Goal: Task Accomplishment & Management: Use online tool/utility

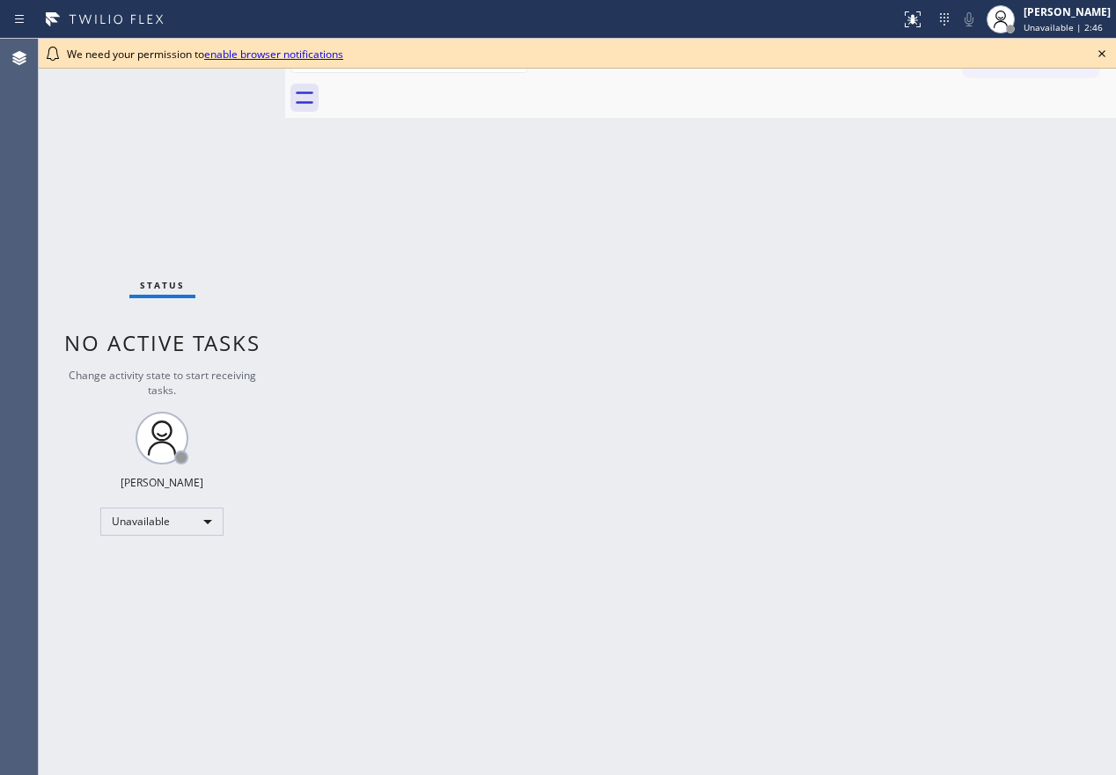
click at [1104, 58] on icon at bounding box center [1101, 53] width 21 height 21
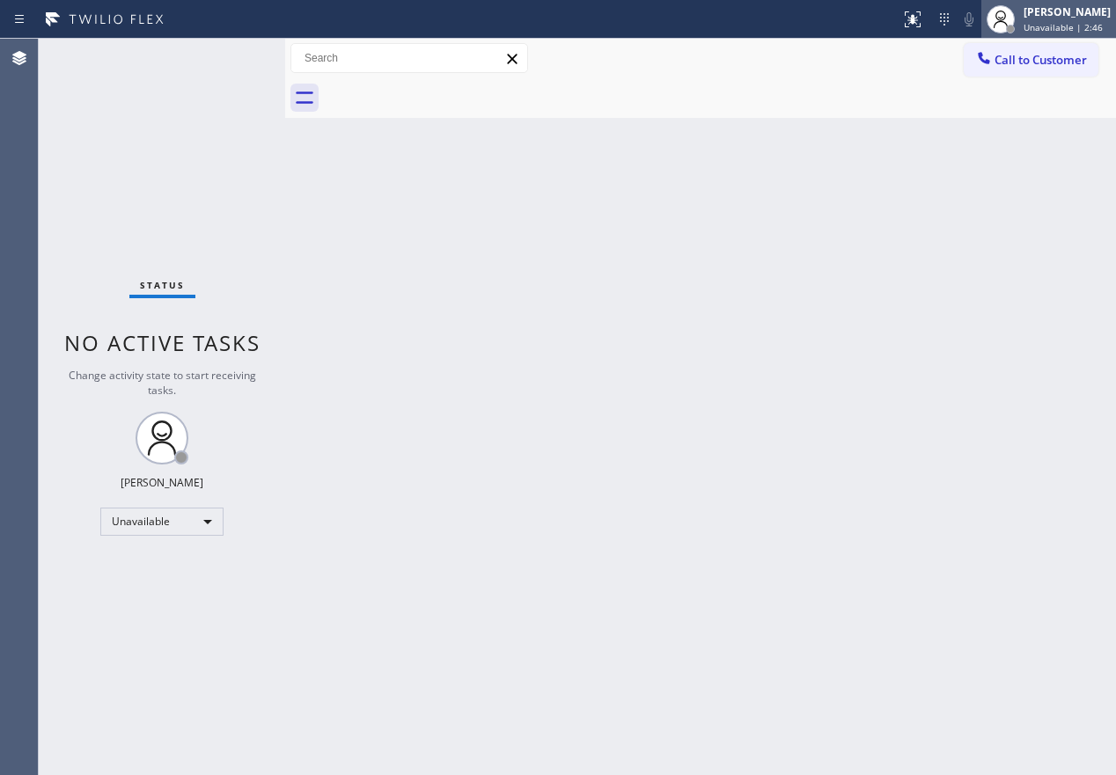
click at [1101, 26] on span "Unavailable | 2:46" at bounding box center [1062, 27] width 79 height 12
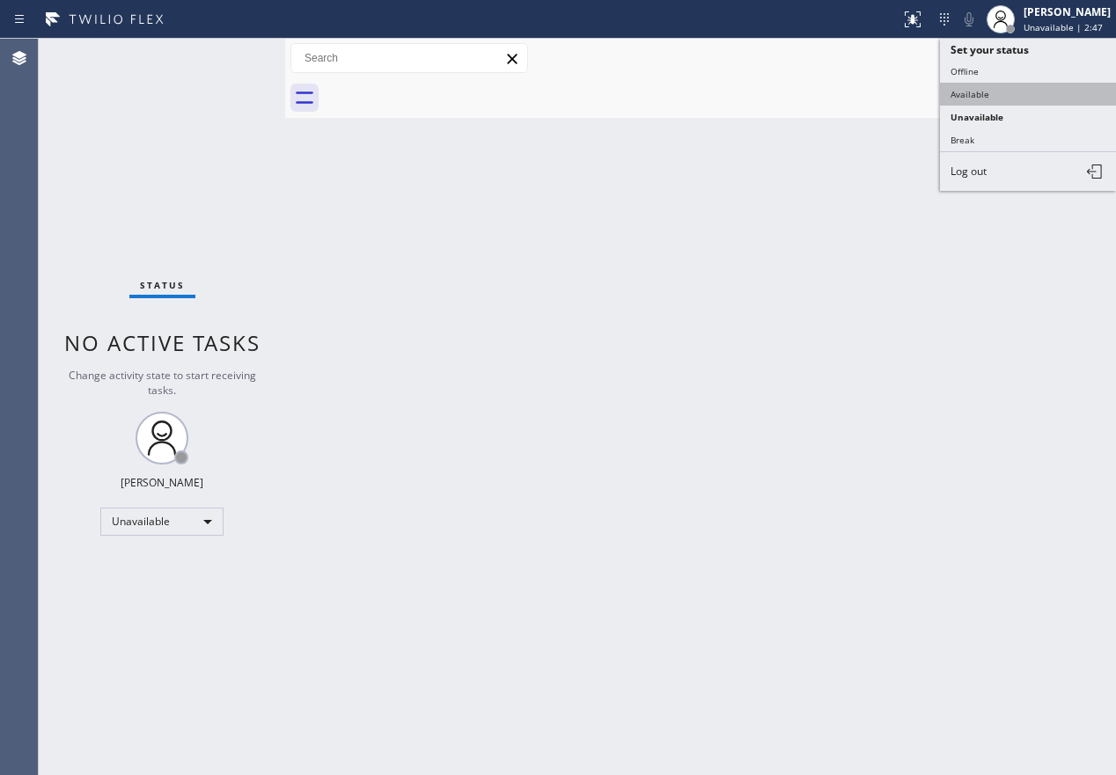
click at [1049, 87] on button "Available" at bounding box center [1028, 94] width 176 height 23
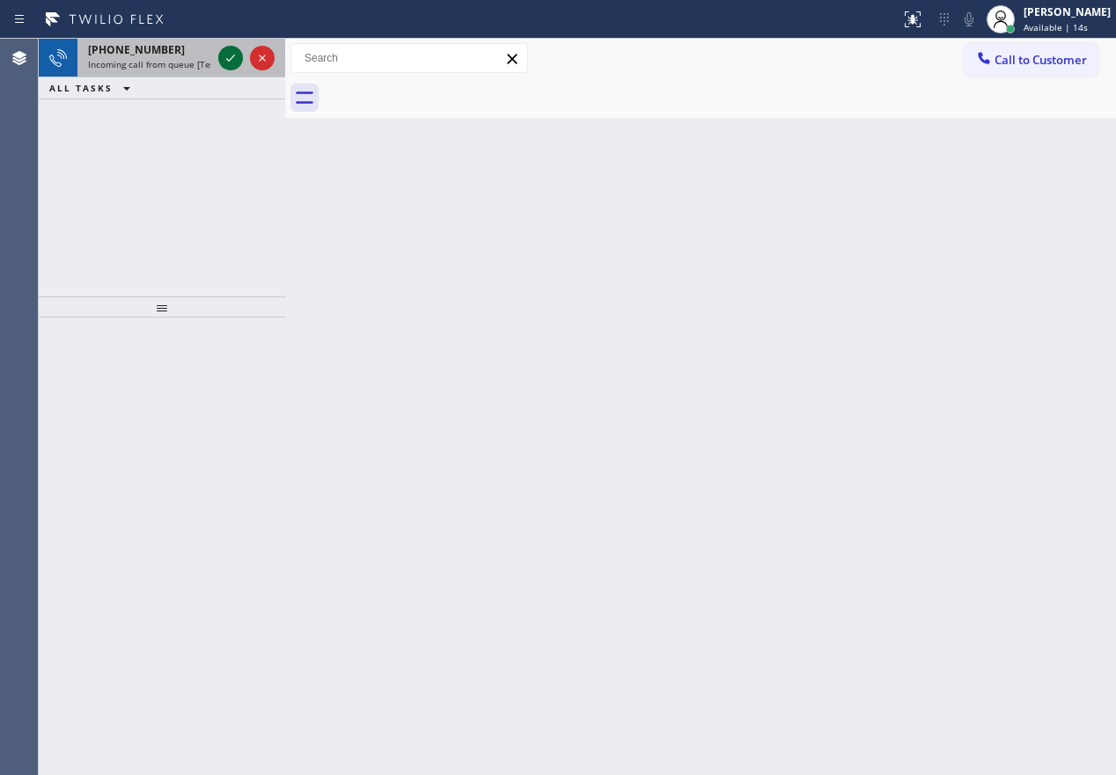
click at [226, 55] on icon at bounding box center [230, 58] width 21 height 21
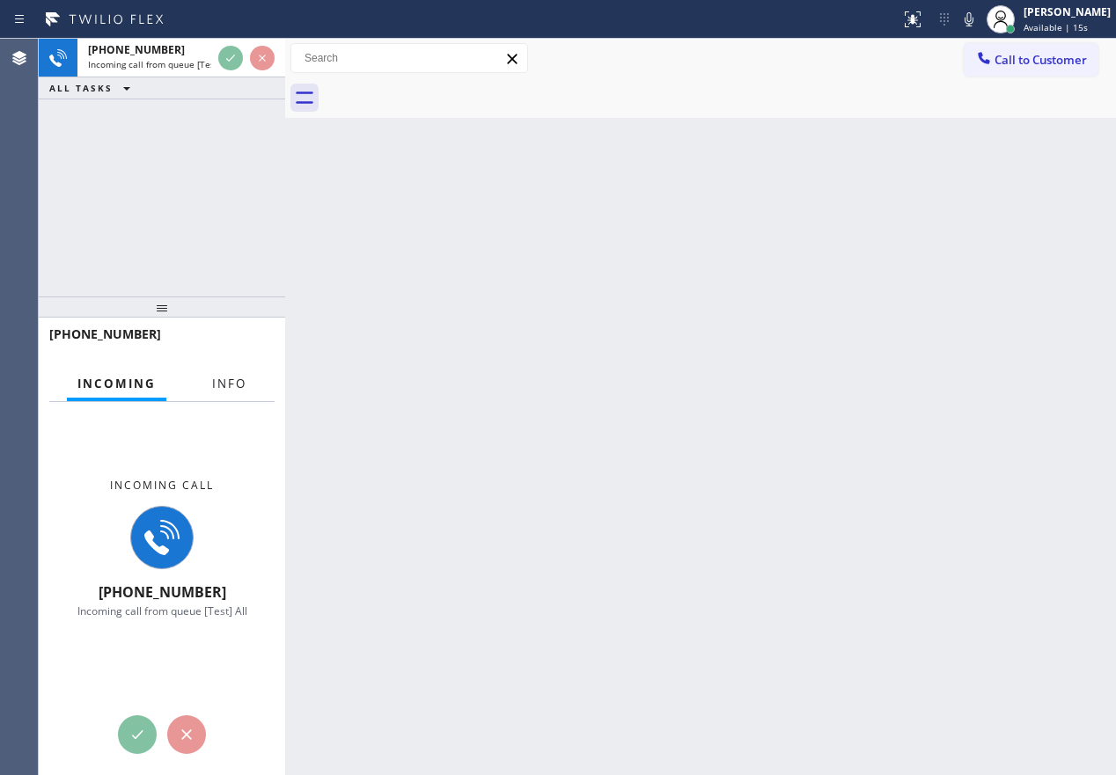
click at [232, 381] on span "Info" at bounding box center [229, 384] width 34 height 16
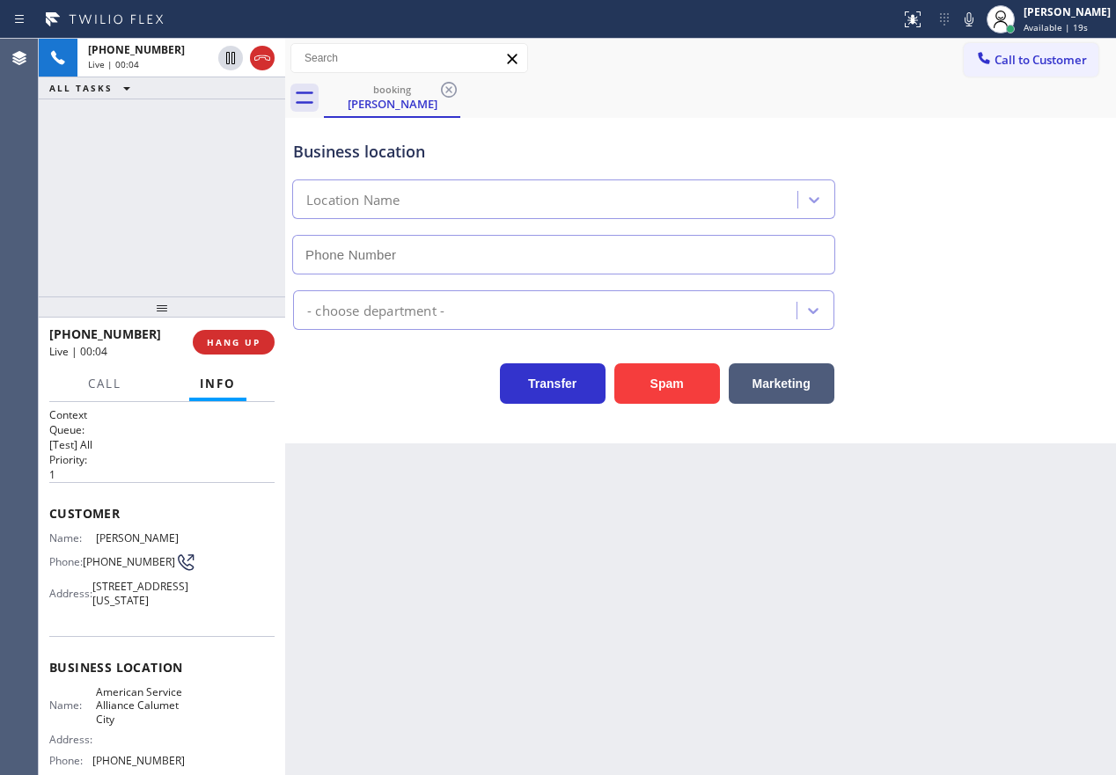
click at [127, 726] on span "American Service Alliance Calumet City" at bounding box center [140, 705] width 88 height 40
copy span "American Service Alliance Calumet City"
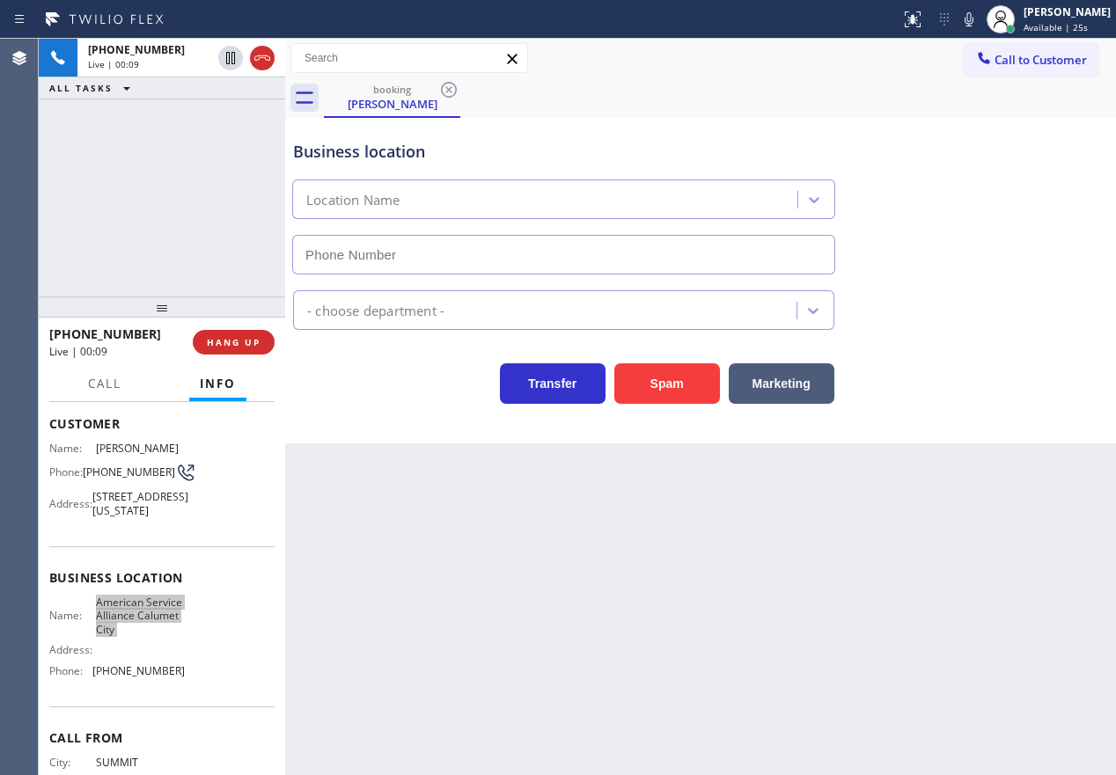
scroll to position [176, 0]
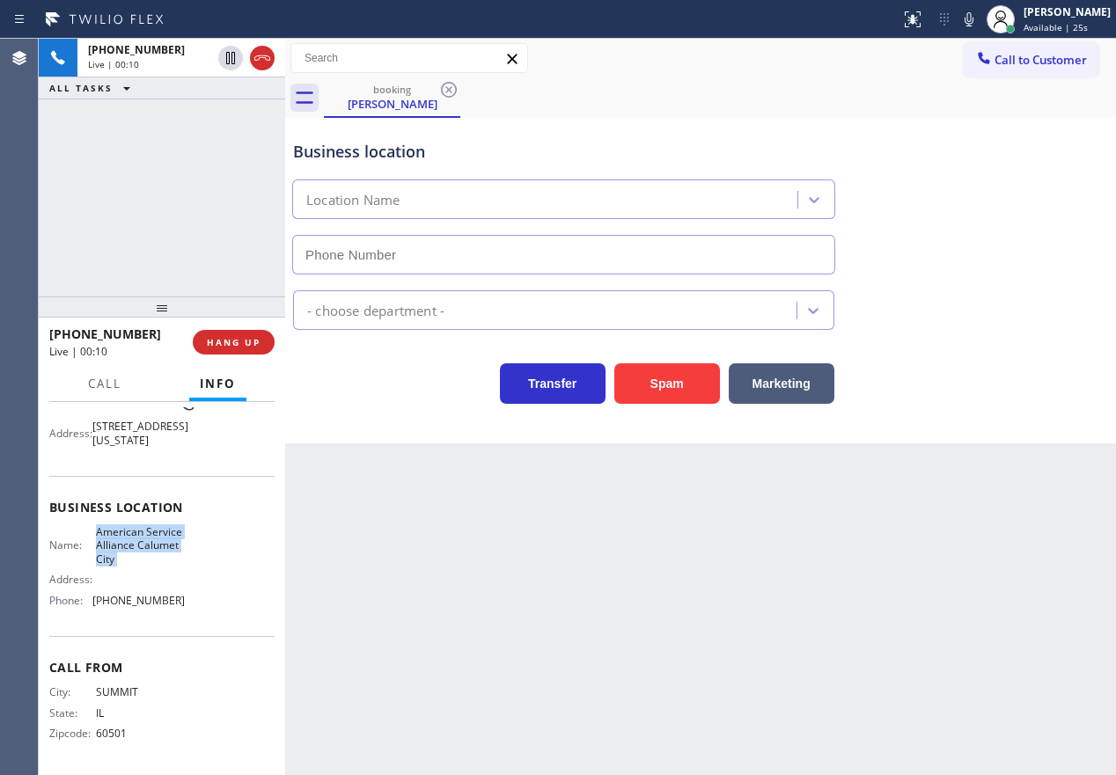
click at [151, 598] on span "[PHONE_NUMBER]" at bounding box center [138, 600] width 92 height 13
copy span "[PHONE_NUMBER]"
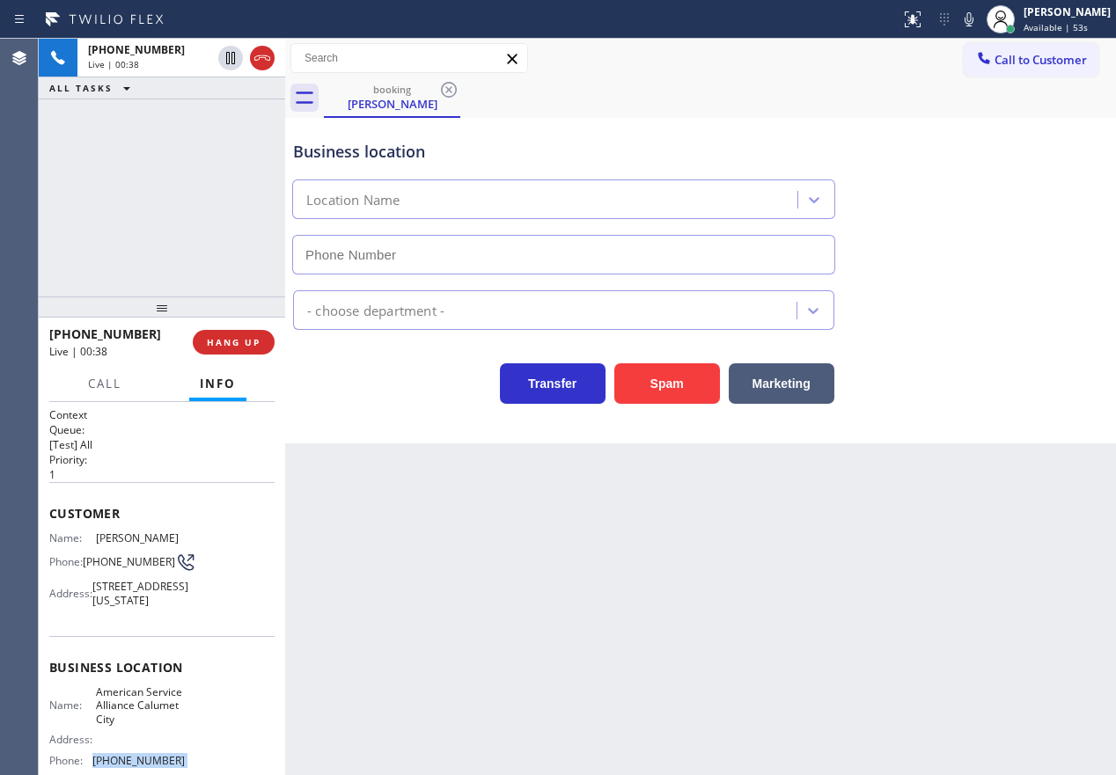
scroll to position [88, 0]
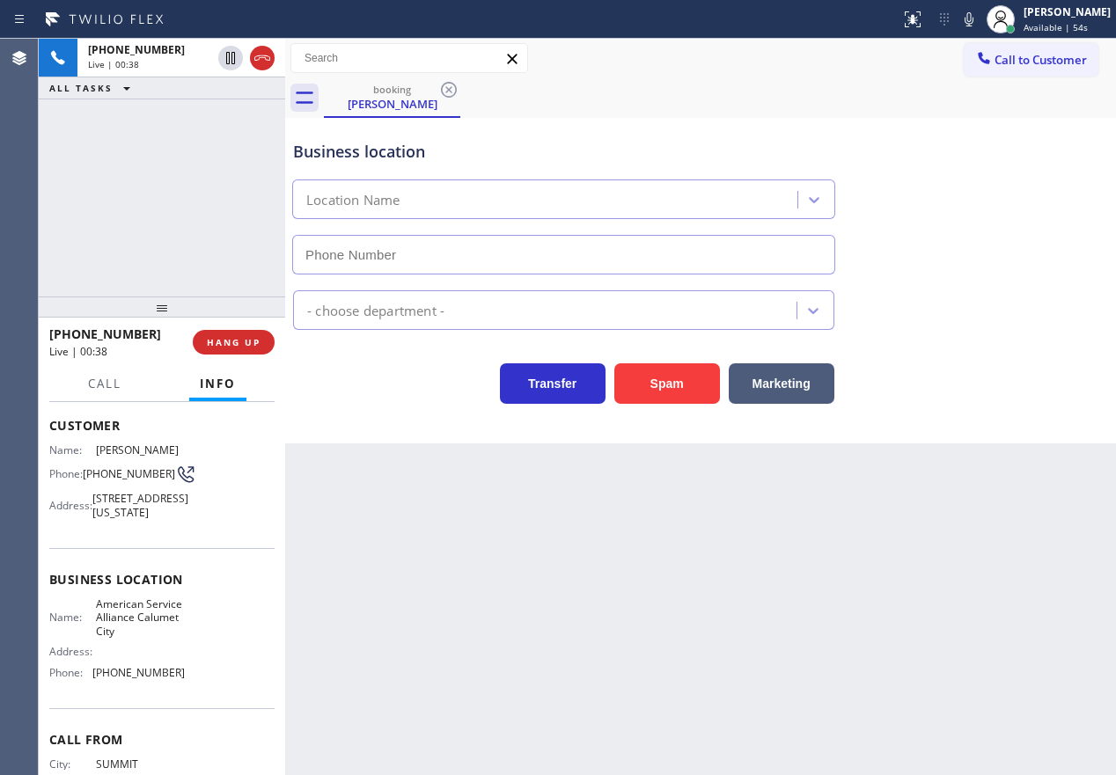
click at [136, 519] on span "[STREET_ADDRESS][US_STATE]" at bounding box center [140, 505] width 96 height 27
copy span "[STREET_ADDRESS][US_STATE]"
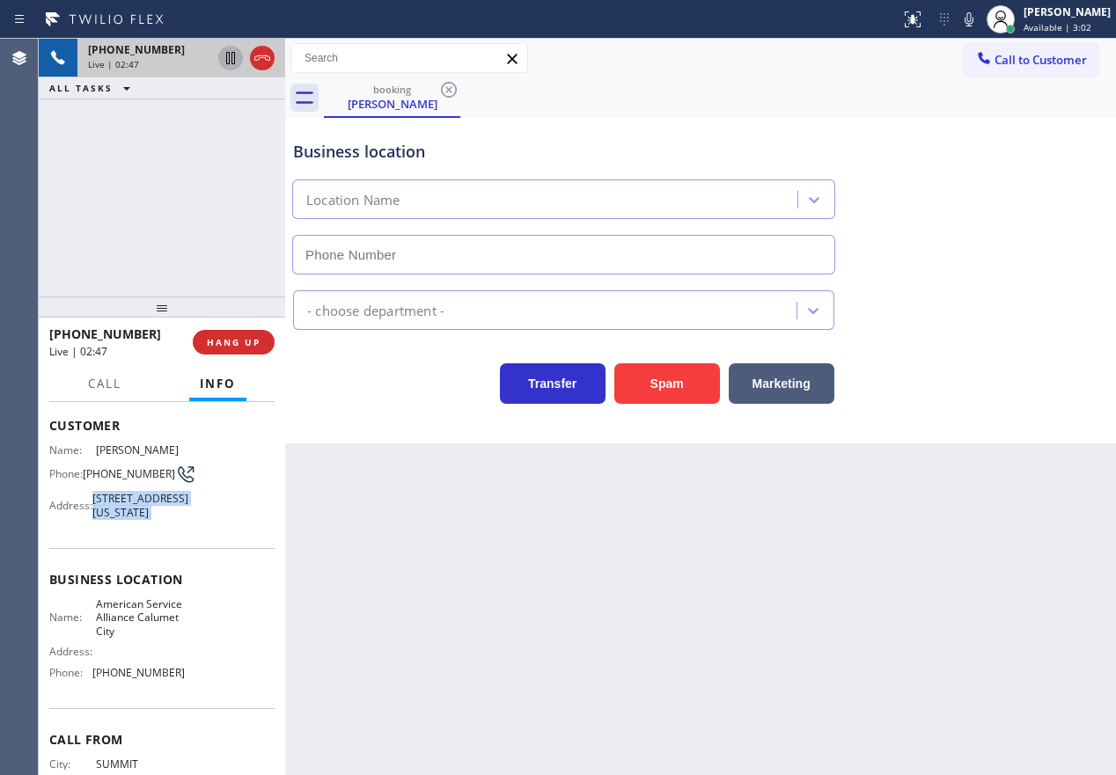
click at [223, 55] on icon at bounding box center [230, 58] width 21 height 21
click at [979, 18] on icon at bounding box center [968, 19] width 21 height 21
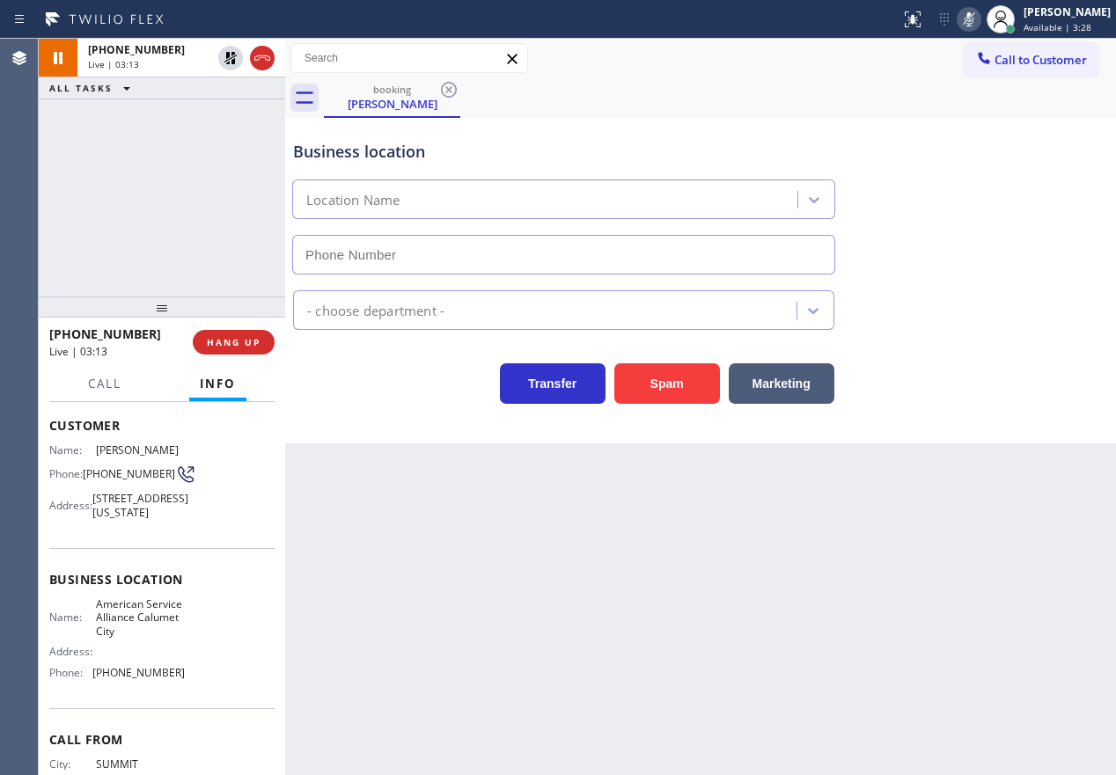
drag, startPoint x: 886, startPoint y: 542, endPoint x: 896, endPoint y: 534, distance: 12.5
click at [886, 542] on div "Back to Dashboard Change Sender ID Customers Technicians Select a contact Outbo…" at bounding box center [700, 407] width 831 height 736
click at [230, 61] on icon at bounding box center [230, 58] width 21 height 21
click at [973, 18] on icon at bounding box center [968, 19] width 9 height 14
click at [231, 52] on icon at bounding box center [230, 58] width 21 height 21
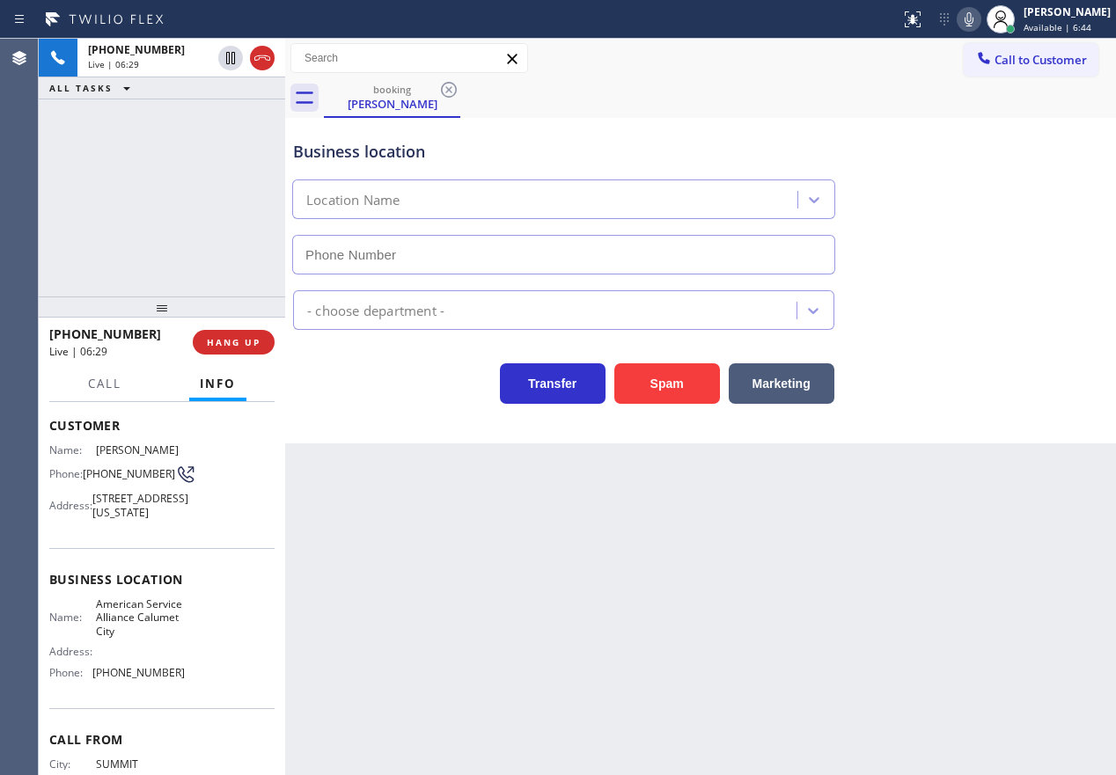
click at [979, 18] on icon at bounding box center [968, 19] width 21 height 21
click at [229, 55] on icon at bounding box center [230, 58] width 12 height 12
click at [974, 13] on div at bounding box center [968, 19] width 25 height 21
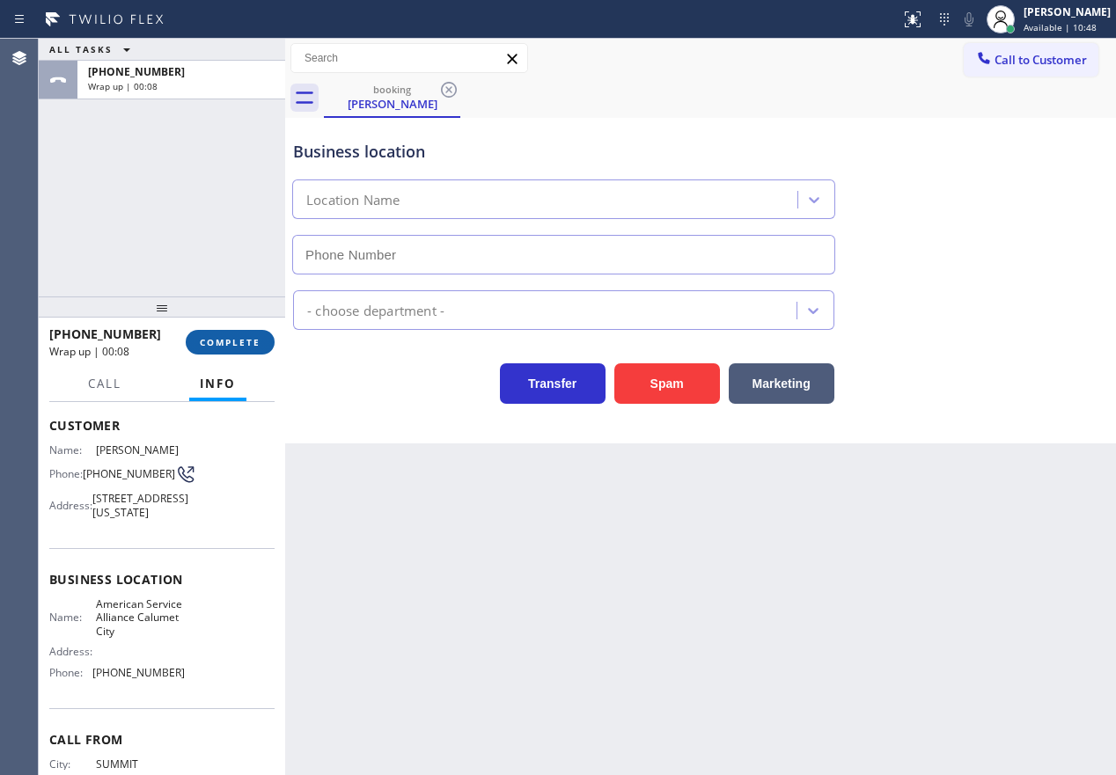
click at [223, 333] on button "COMPLETE" at bounding box center [230, 342] width 89 height 25
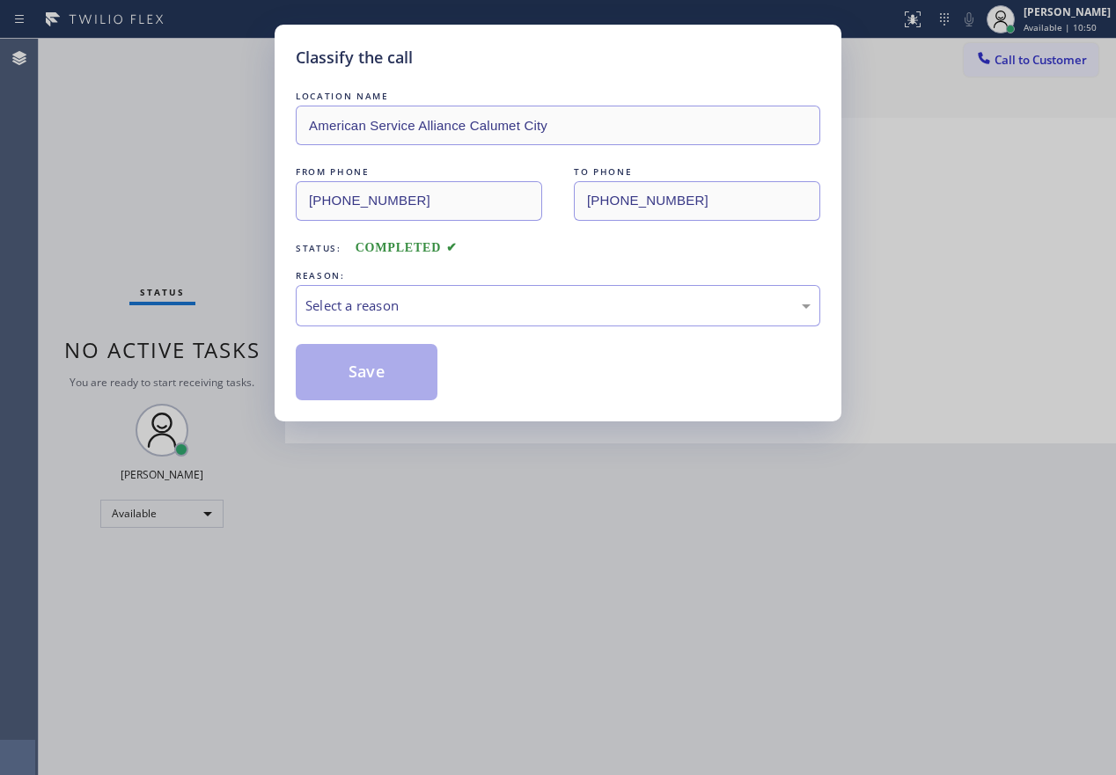
click at [428, 275] on div "REASON:" at bounding box center [558, 276] width 524 height 18
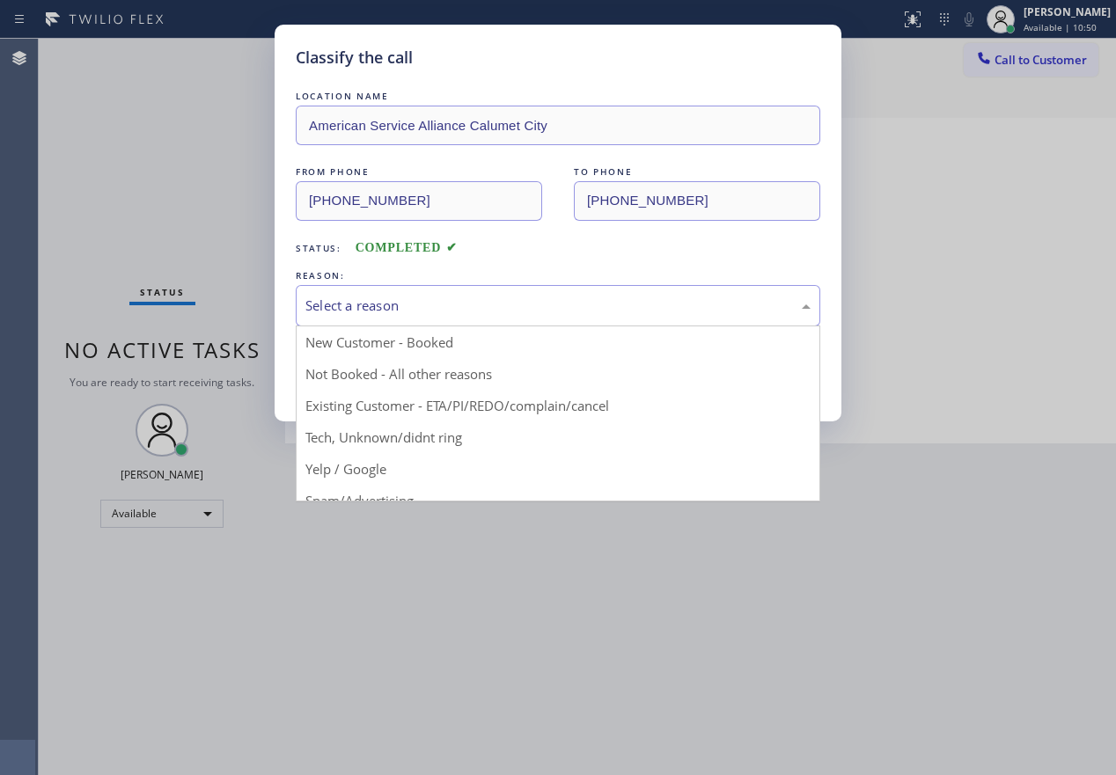
click at [399, 310] on div "Select a reason" at bounding box center [557, 306] width 505 height 20
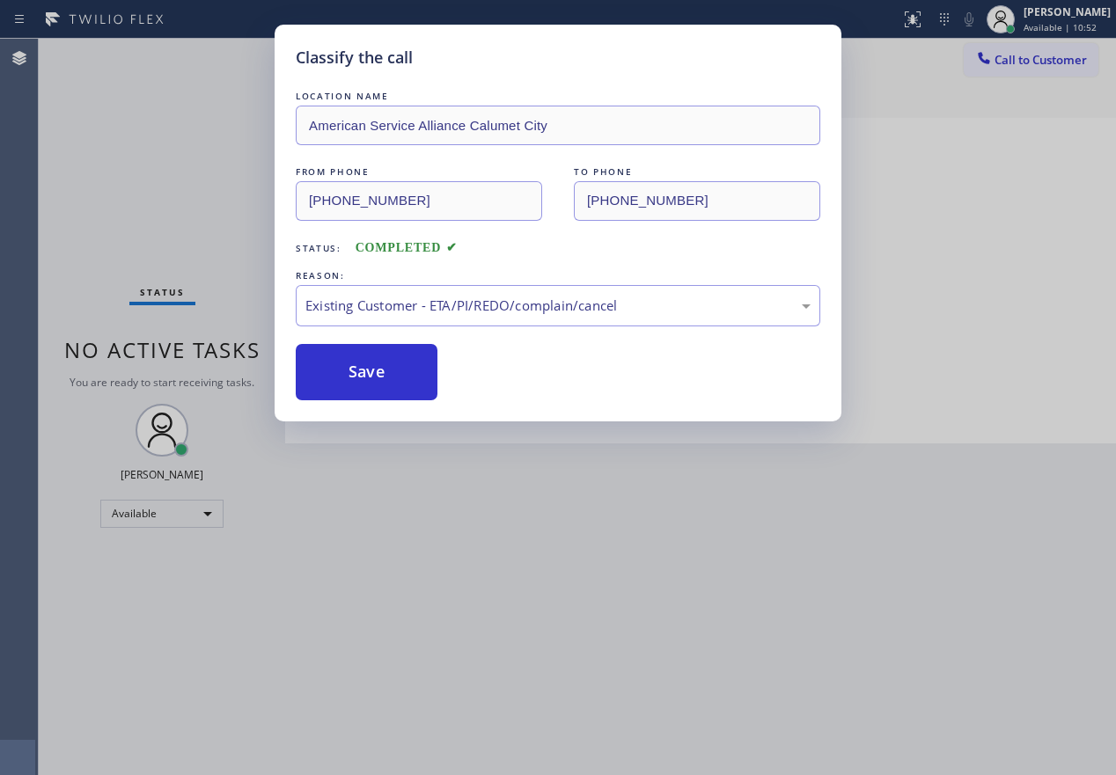
click at [392, 370] on button "Save" at bounding box center [367, 372] width 142 height 56
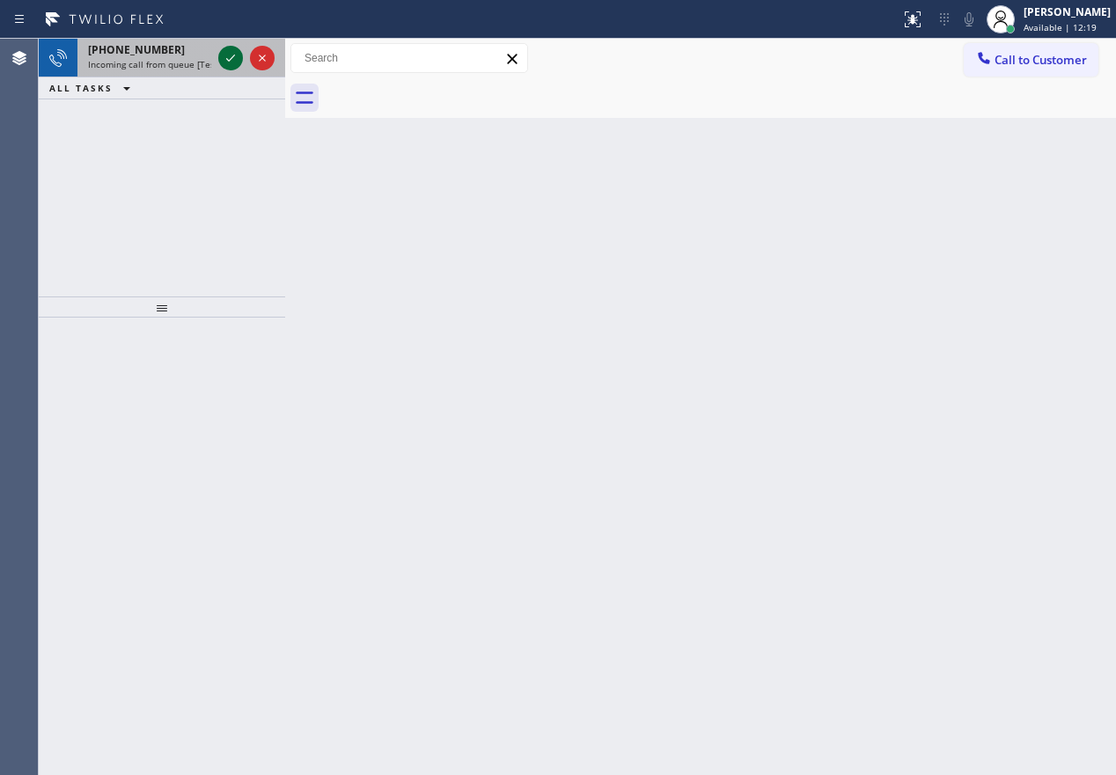
click at [226, 58] on icon at bounding box center [230, 58] width 21 height 21
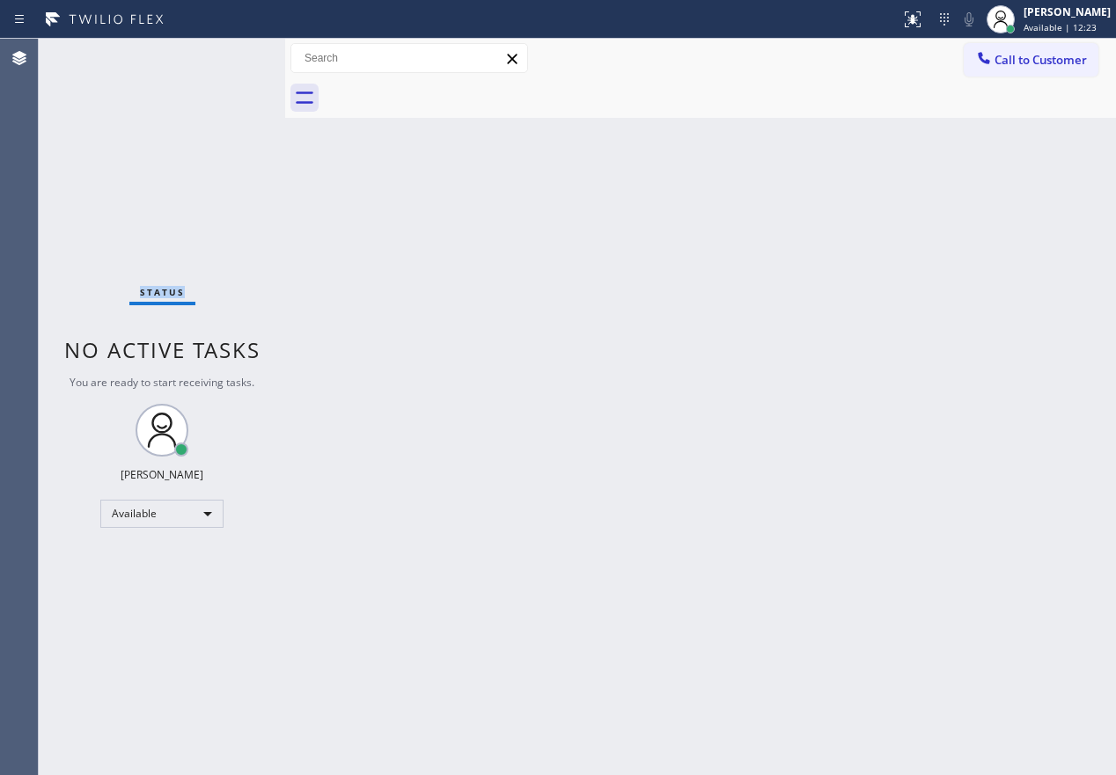
click at [232, 57] on div "Status No active tasks You are ready to start receiving tasks. [PERSON_NAME] Av…" at bounding box center [162, 407] width 246 height 736
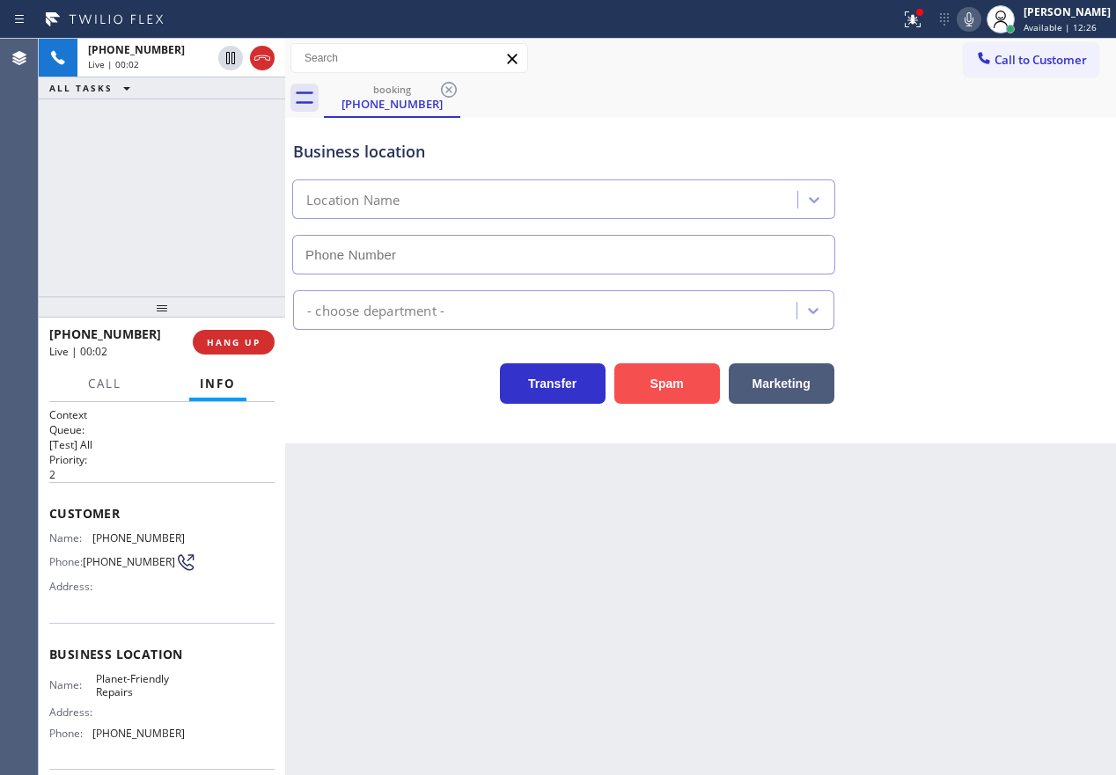
click at [649, 382] on button "Spam" at bounding box center [667, 383] width 106 height 40
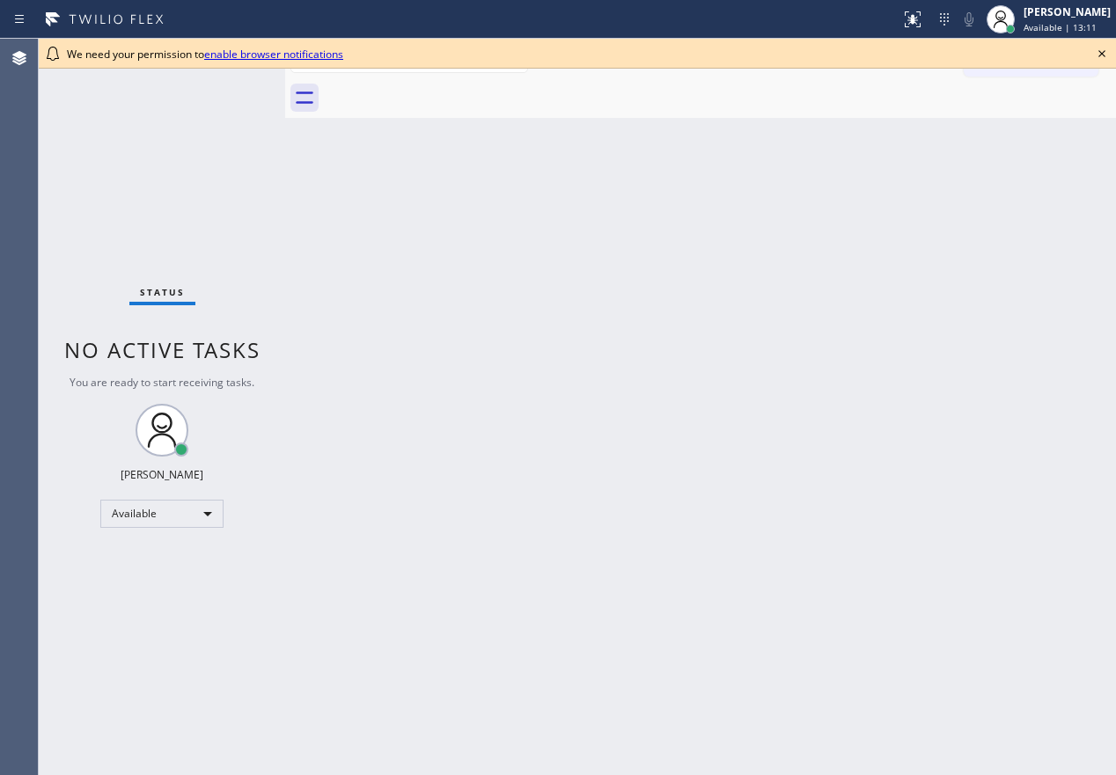
click at [1012, 284] on div "Back to Dashboard Change Sender ID Customers Technicians Select a contact Outbo…" at bounding box center [700, 407] width 831 height 736
click at [1101, 48] on icon at bounding box center [1101, 53] width 21 height 21
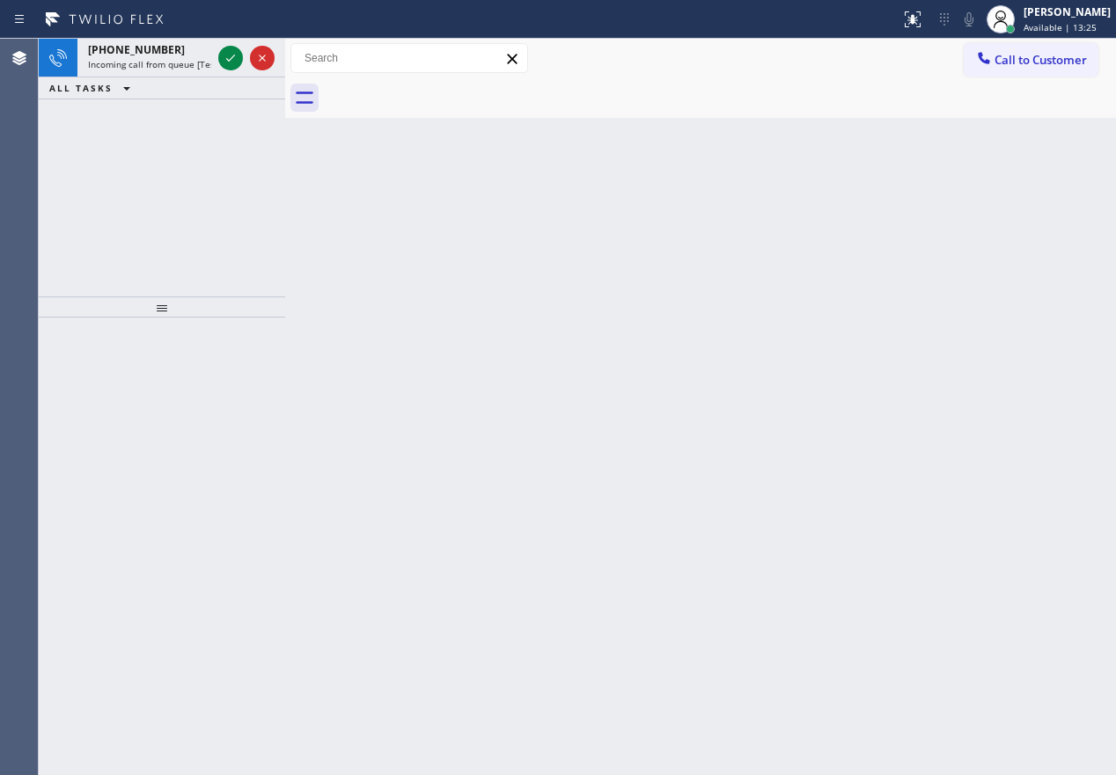
click at [985, 332] on div "Back to Dashboard Change Sender ID Customers Technicians Select a contact Outbo…" at bounding box center [700, 407] width 831 height 736
click at [233, 58] on icon at bounding box center [230, 58] width 21 height 21
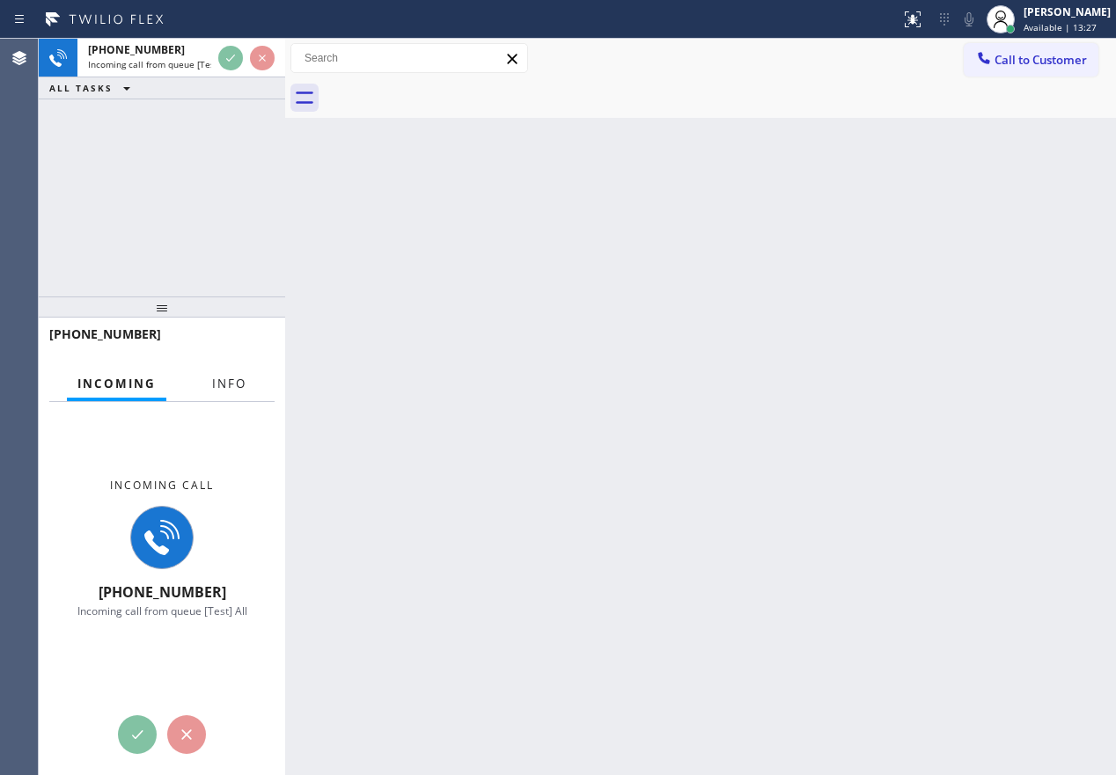
click at [215, 396] on button "Info" at bounding box center [228, 384] width 55 height 34
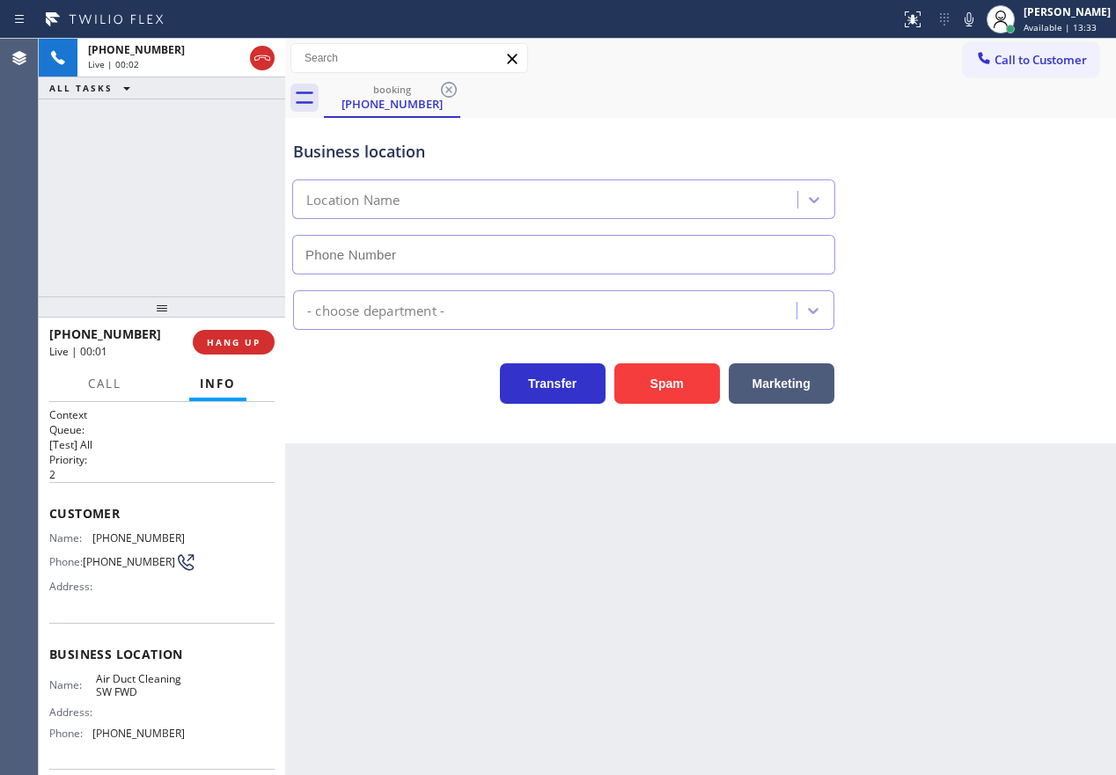
type input "(213) 344-0607"
click at [658, 405] on div "Business location Air Duct Cleaning SW FWD (213) 344-0607 Air Duct Cleaning Res…" at bounding box center [700, 281] width 831 height 326
click at [658, 397] on button "Spam" at bounding box center [667, 383] width 106 height 40
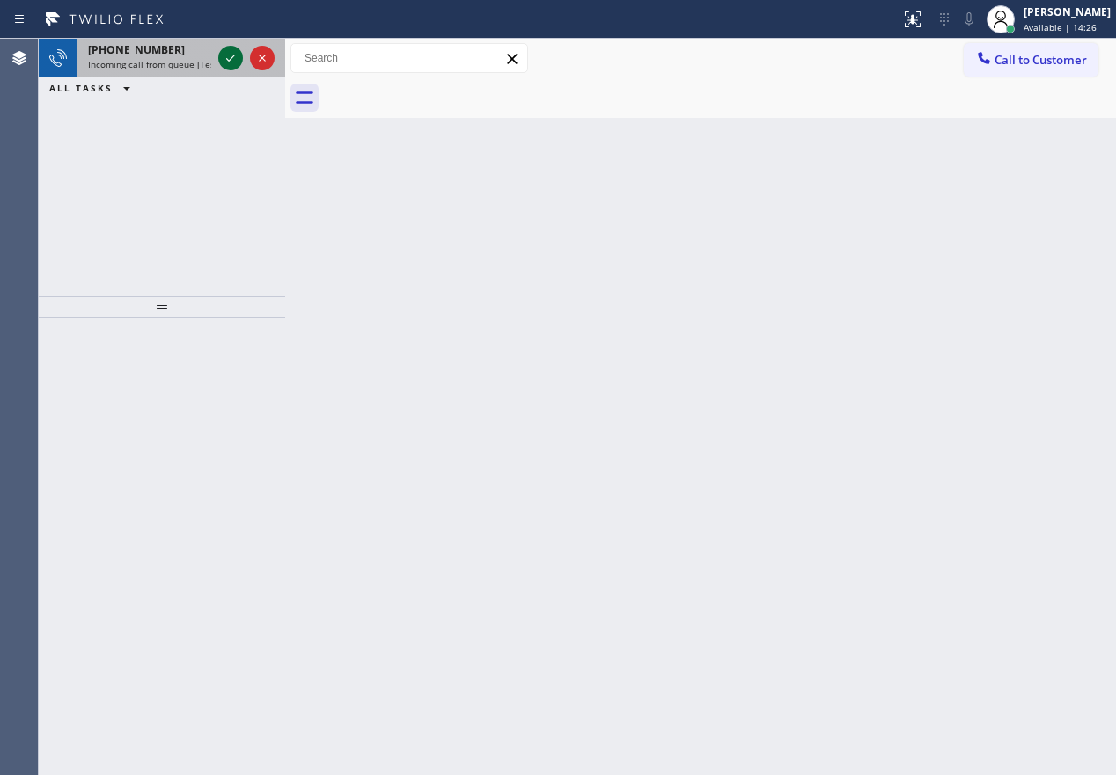
click at [227, 55] on icon at bounding box center [230, 58] width 21 height 21
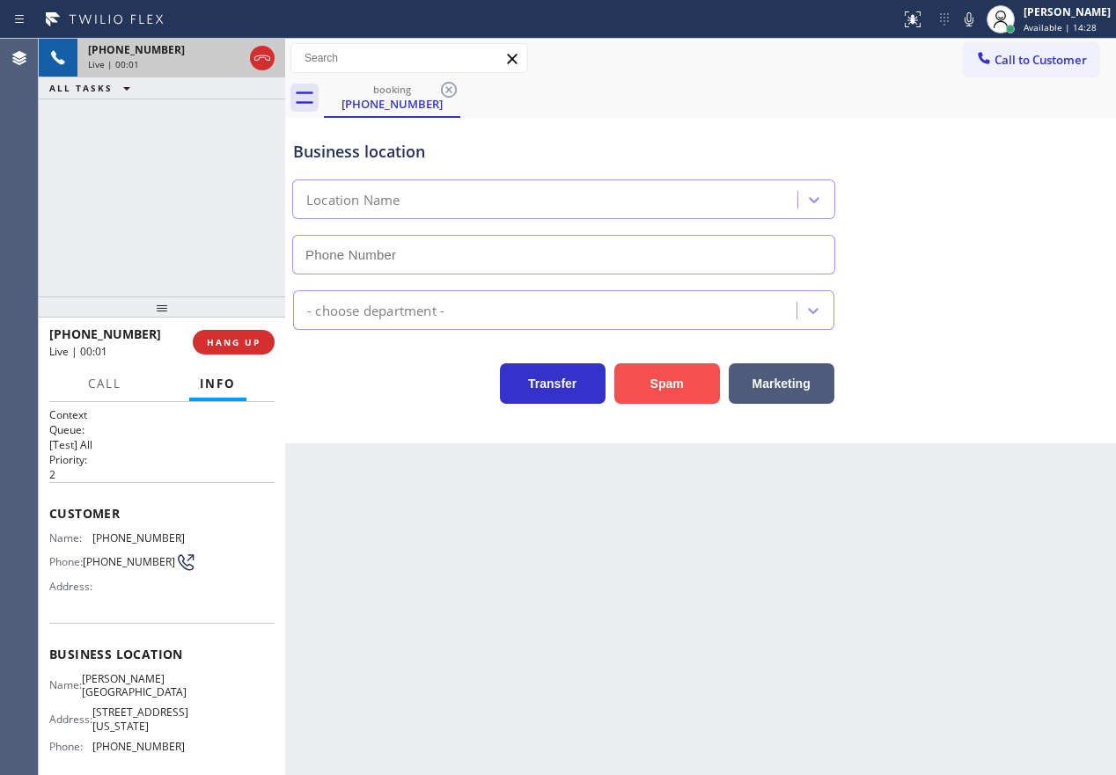
type input "(813) 544-4141"
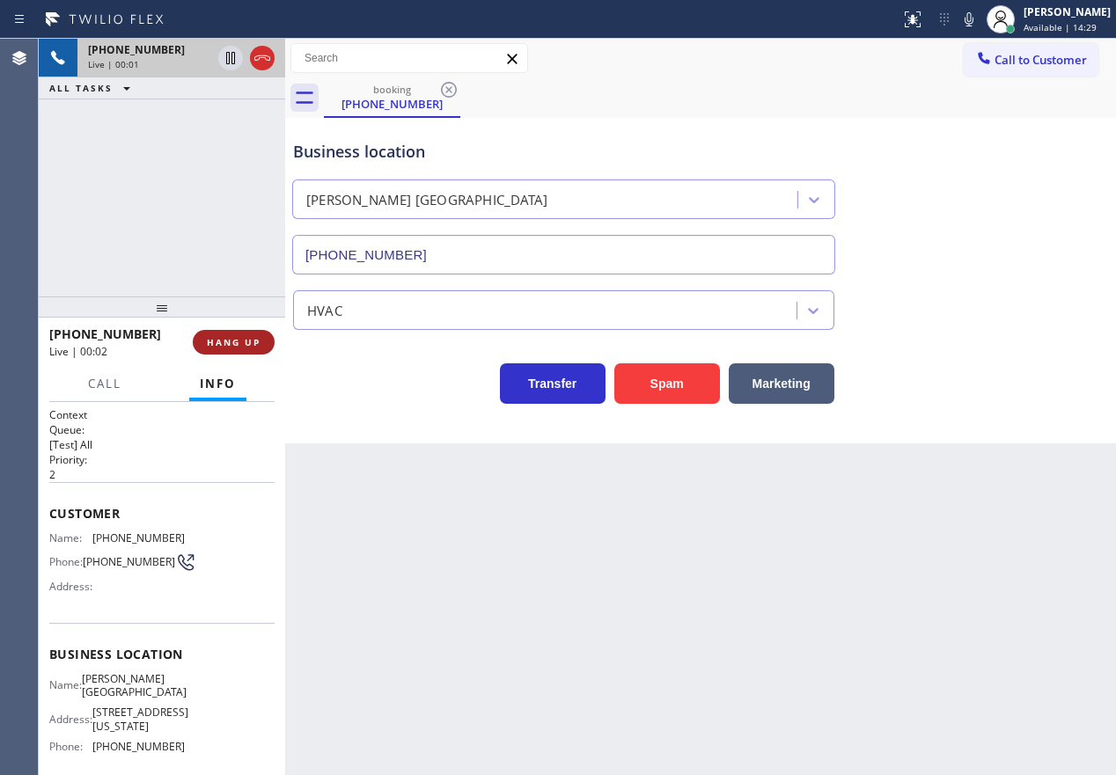
click at [238, 339] on span "HANG UP" at bounding box center [234, 342] width 54 height 12
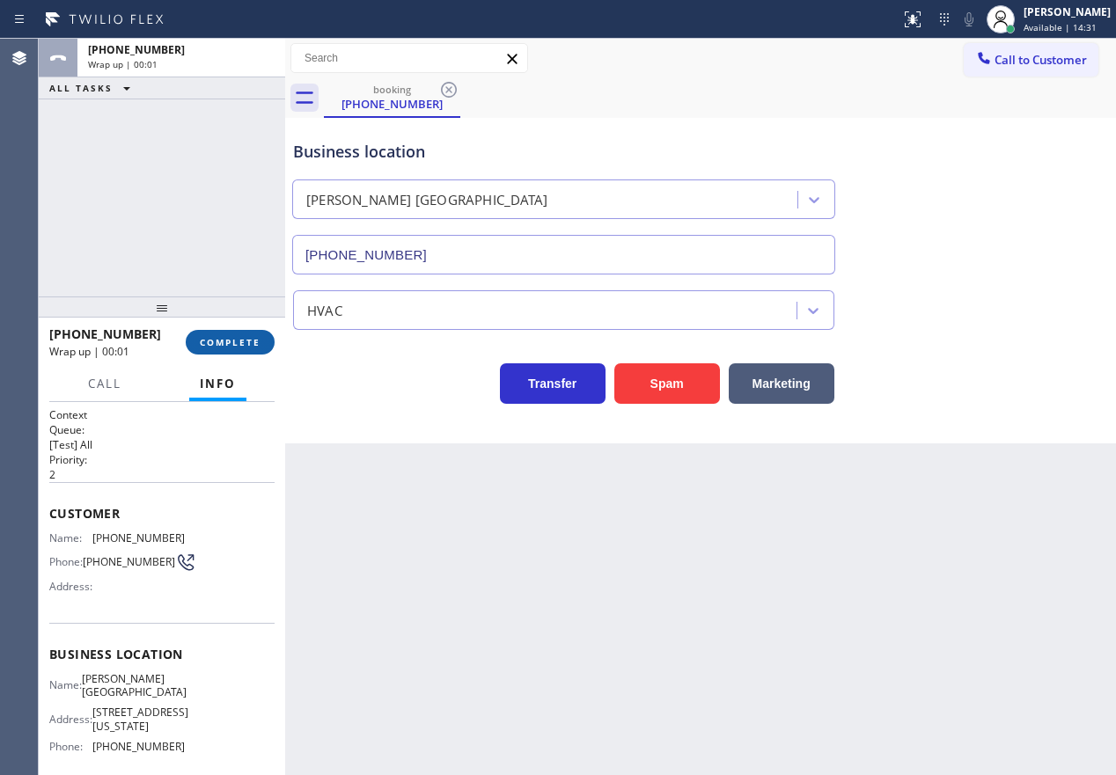
click at [238, 339] on span "COMPLETE" at bounding box center [230, 342] width 61 height 12
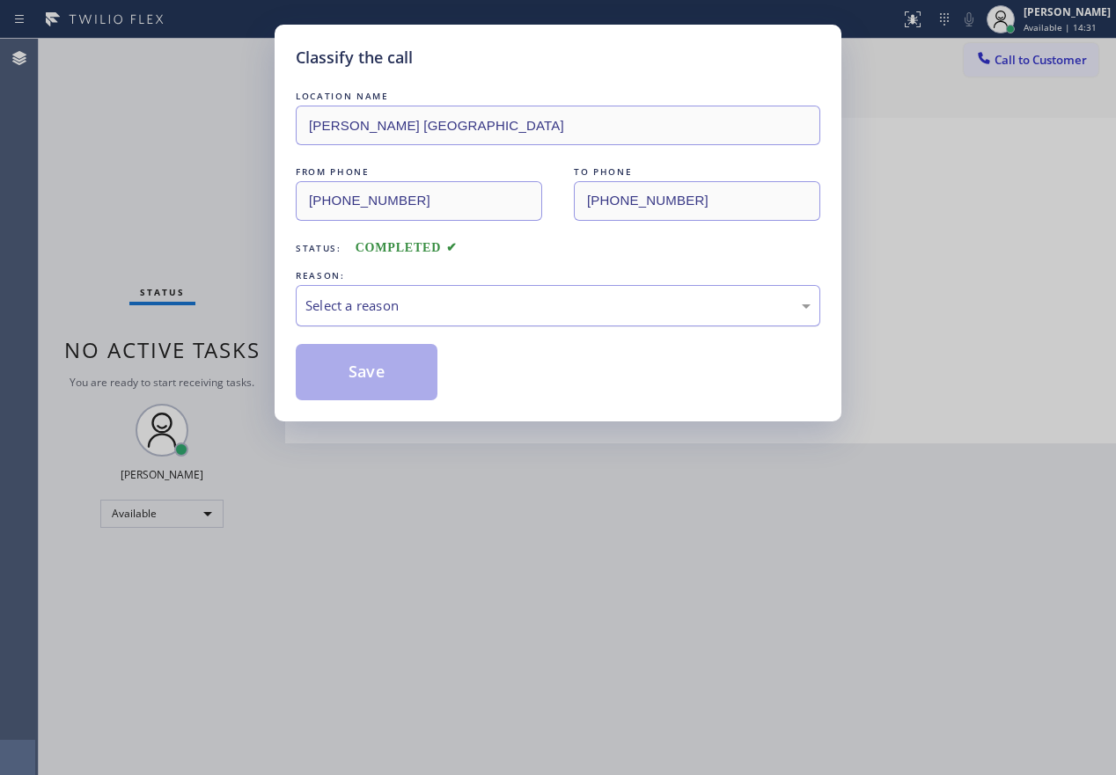
click at [465, 302] on div "Select a reason" at bounding box center [557, 306] width 505 height 20
click at [387, 370] on button "Save" at bounding box center [367, 372] width 142 height 56
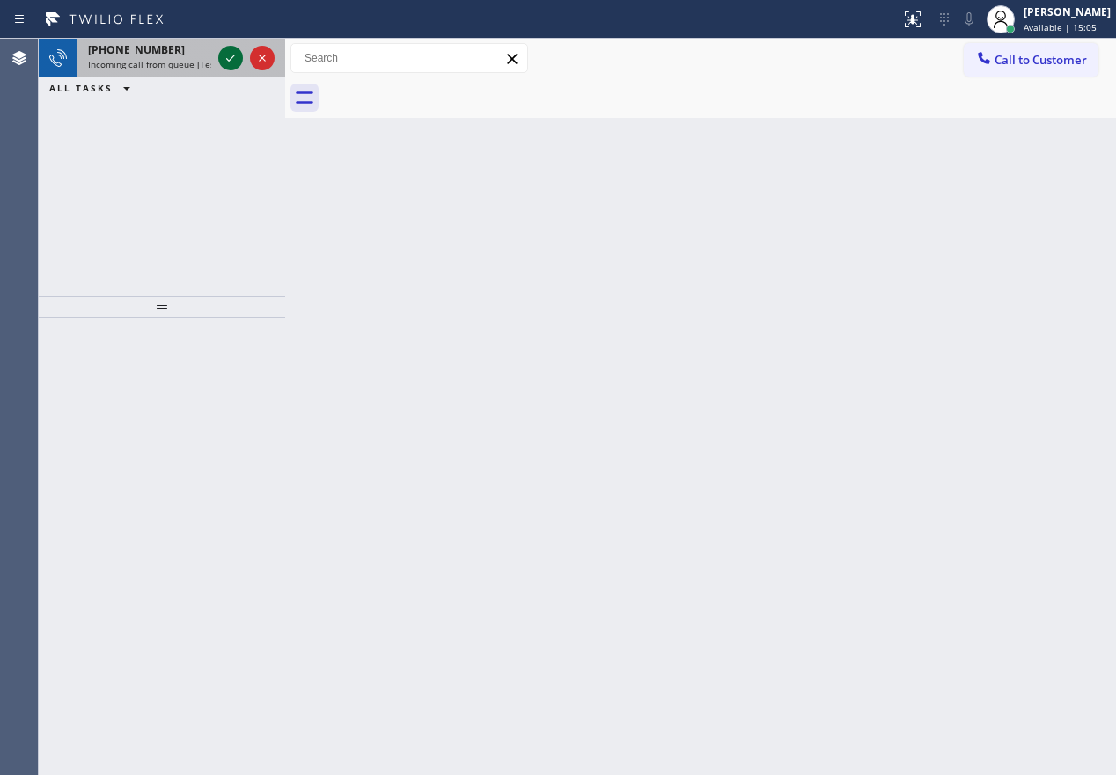
click at [231, 59] on icon at bounding box center [230, 58] width 9 height 7
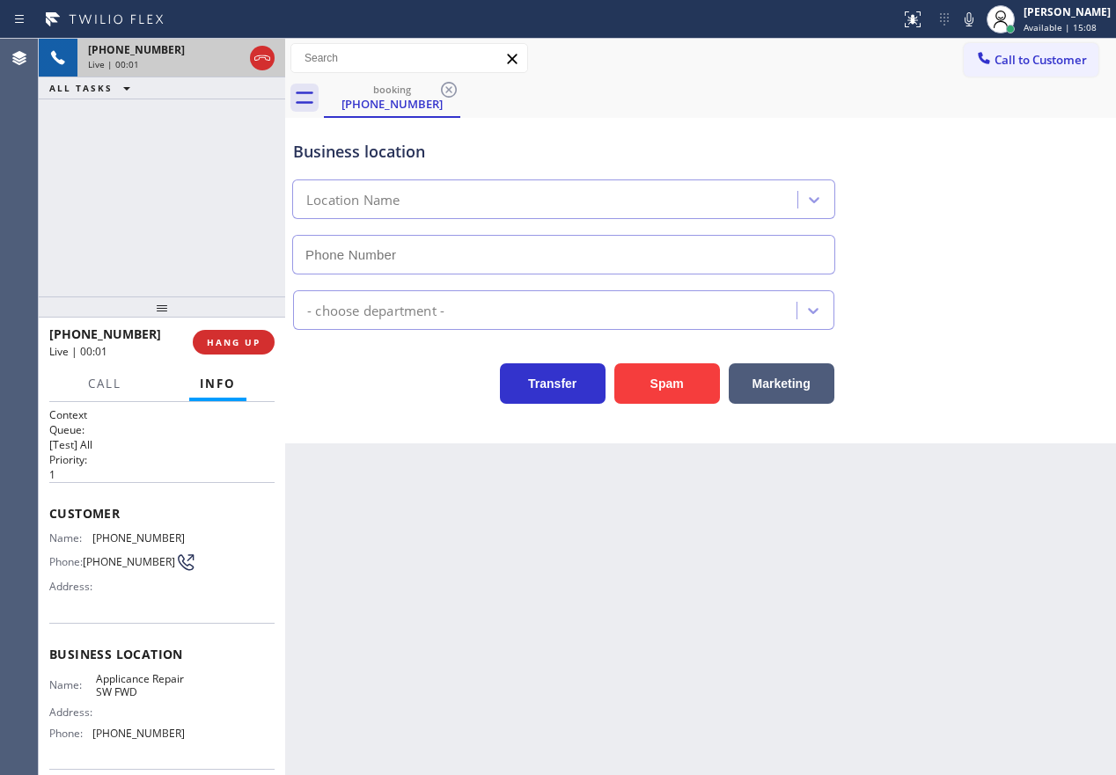
type input "(213) 566-9111"
click at [676, 383] on button "Spam" at bounding box center [667, 383] width 106 height 40
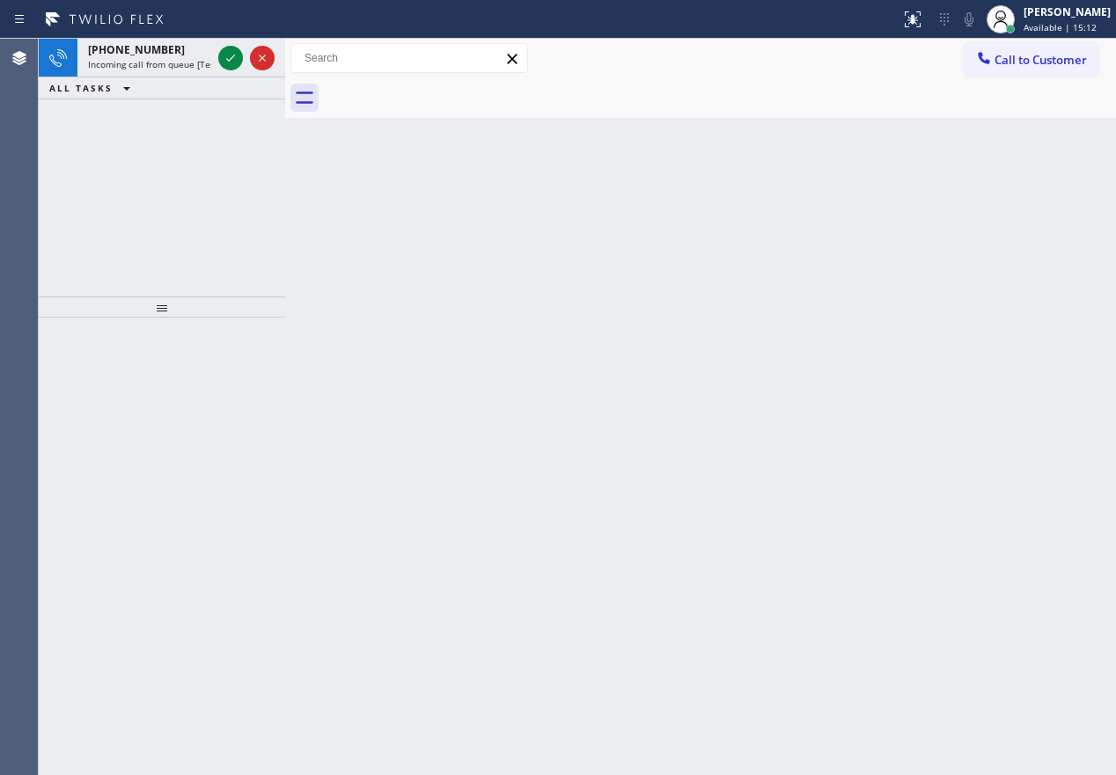
drag, startPoint x: 795, startPoint y: 428, endPoint x: 776, endPoint y: 422, distance: 20.1
click at [795, 428] on div "Back to Dashboard Change Sender ID Customers Technicians Select a contact Outbo…" at bounding box center [700, 407] width 831 height 736
drag, startPoint x: 1014, startPoint y: 604, endPoint x: 684, endPoint y: 499, distance: 346.1
click at [1006, 604] on div "Back to Dashboard Change Sender ID Customers Technicians Select a contact Outbo…" at bounding box center [700, 407] width 831 height 736
click at [228, 52] on icon at bounding box center [230, 58] width 21 height 21
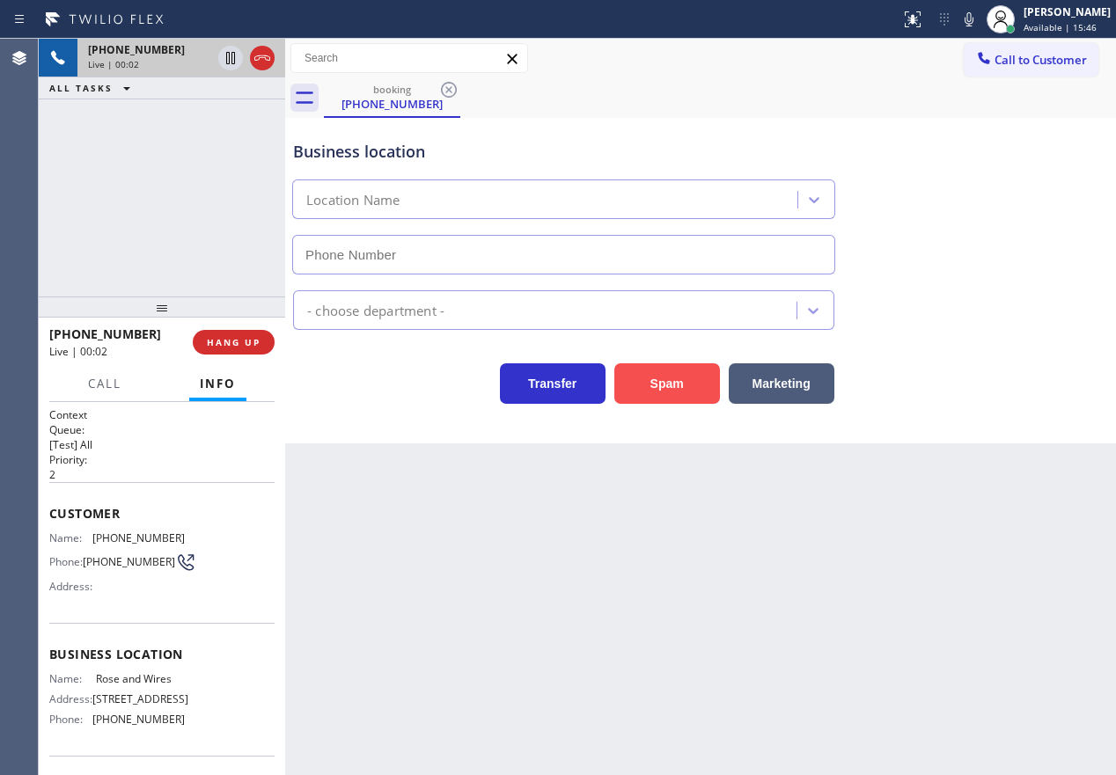
click at [666, 389] on button "Spam" at bounding box center [667, 383] width 106 height 40
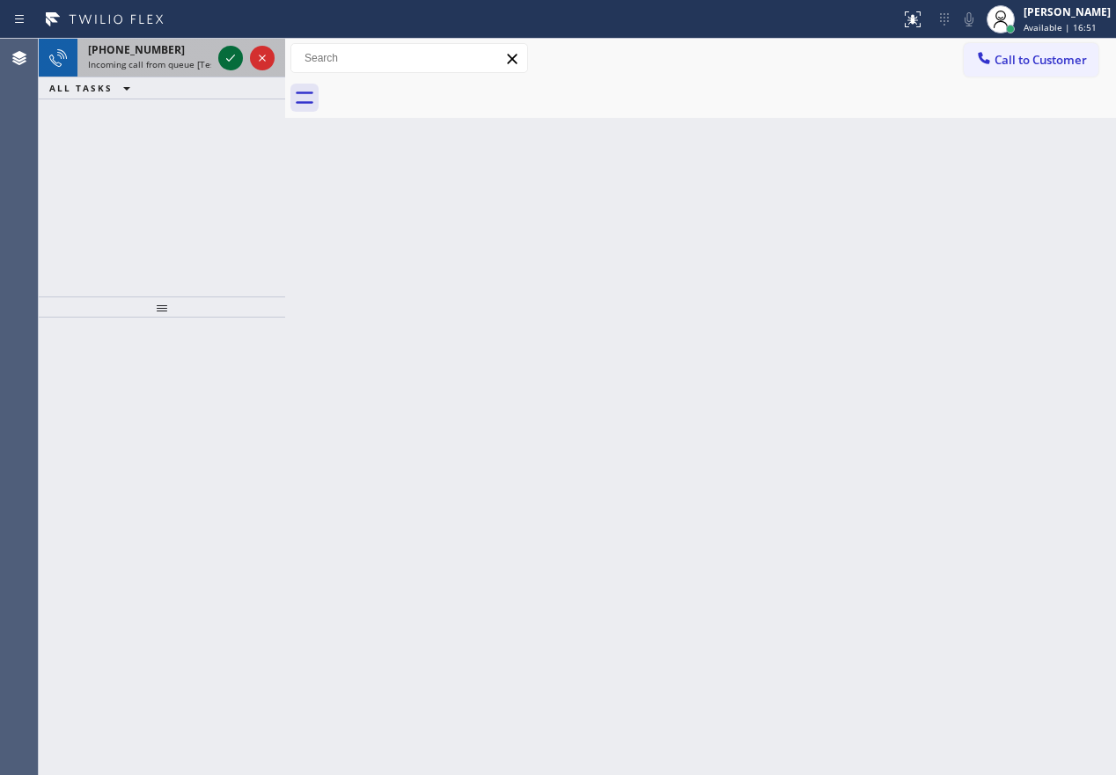
click at [229, 61] on icon at bounding box center [230, 58] width 9 height 7
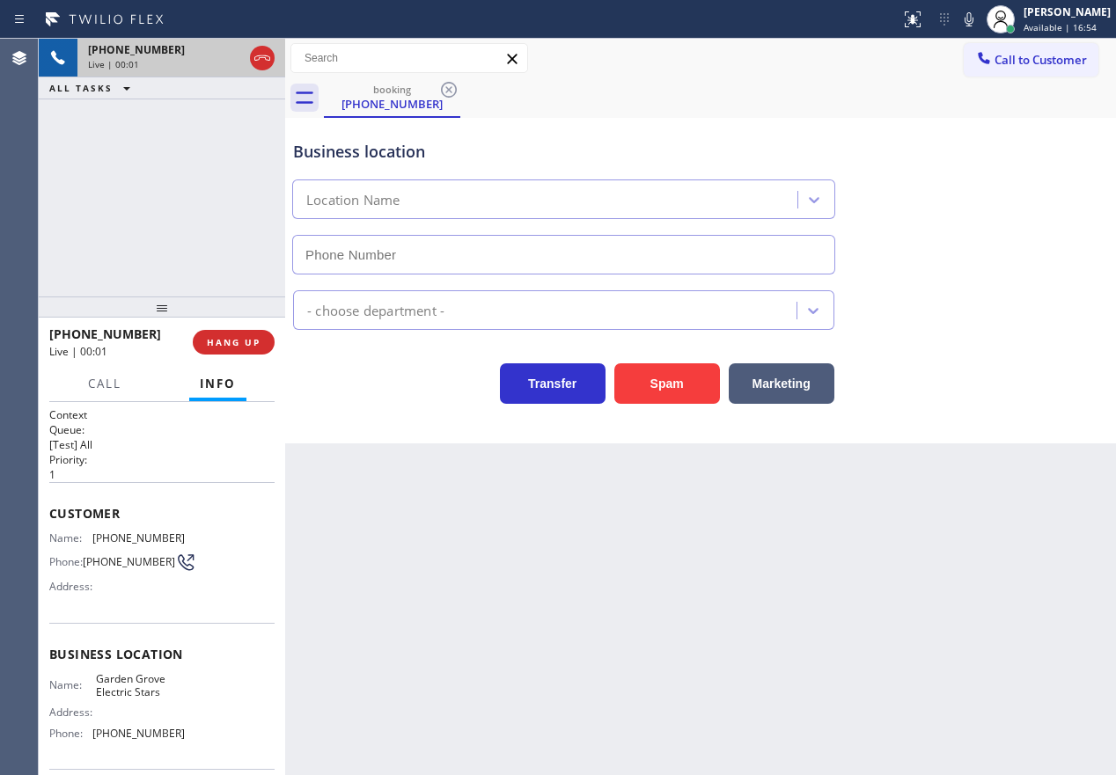
type input "(714) 509-5190"
click at [654, 375] on button "Spam" at bounding box center [667, 383] width 106 height 40
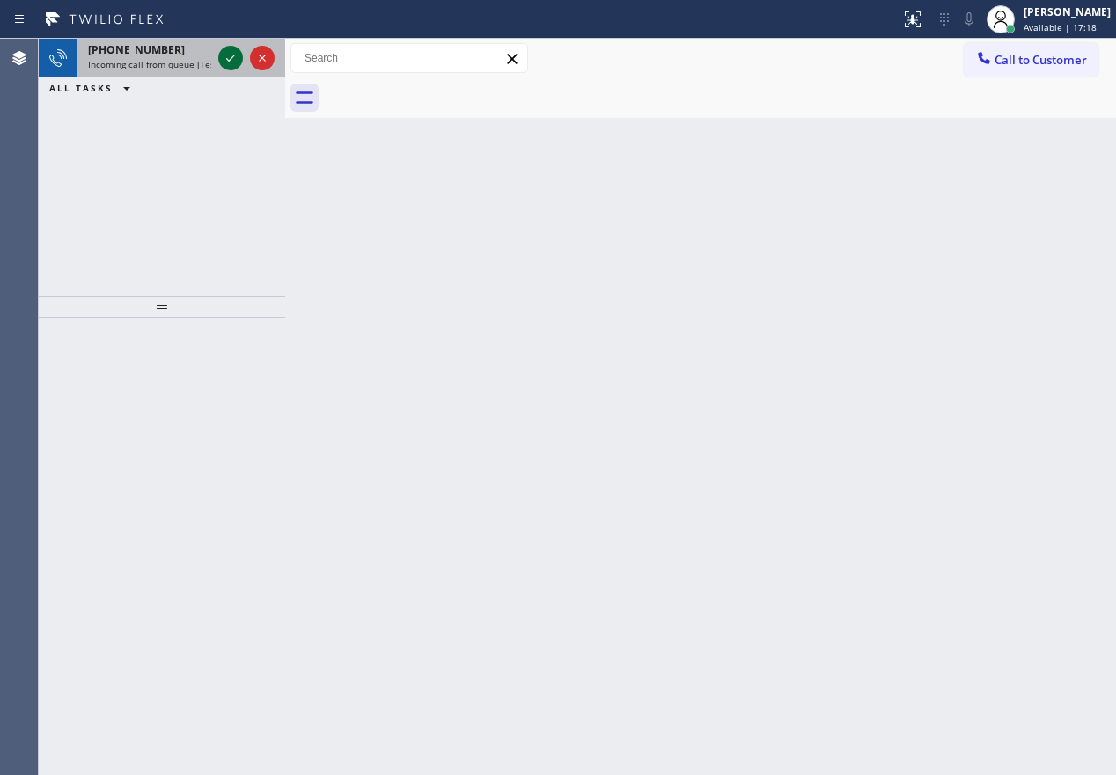
click at [231, 56] on icon at bounding box center [230, 58] width 21 height 21
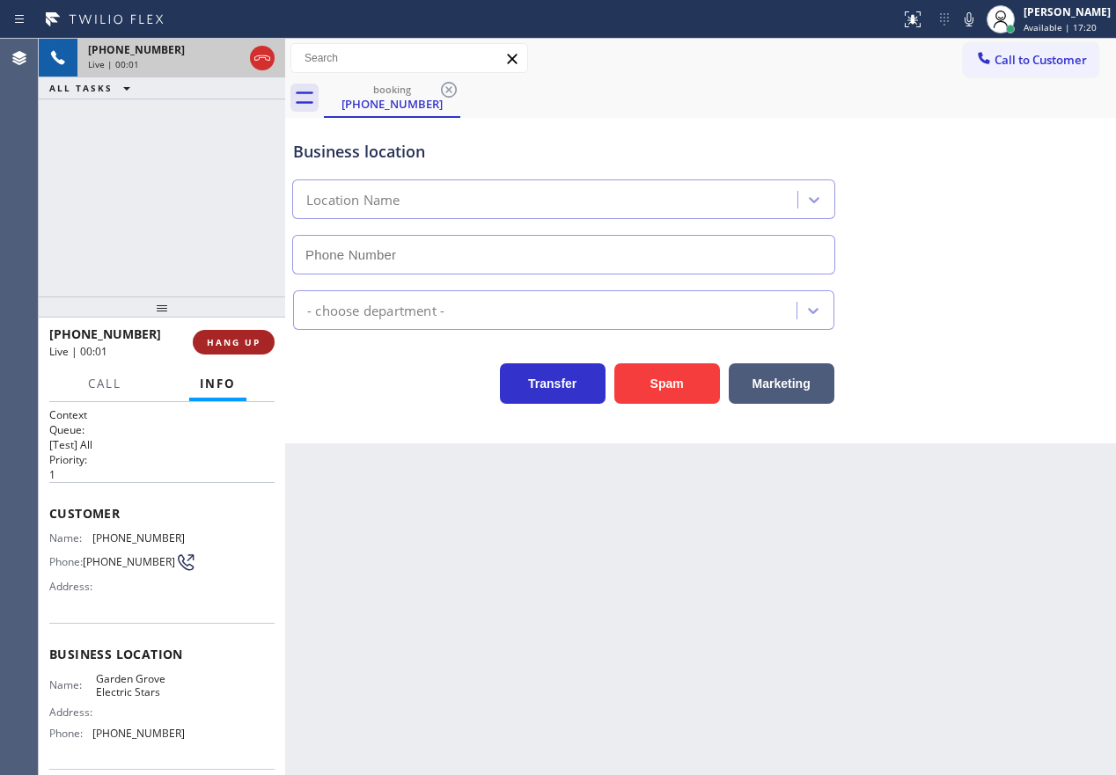
type input "(714) 509-5190"
click at [236, 344] on span "HANG UP" at bounding box center [234, 342] width 54 height 12
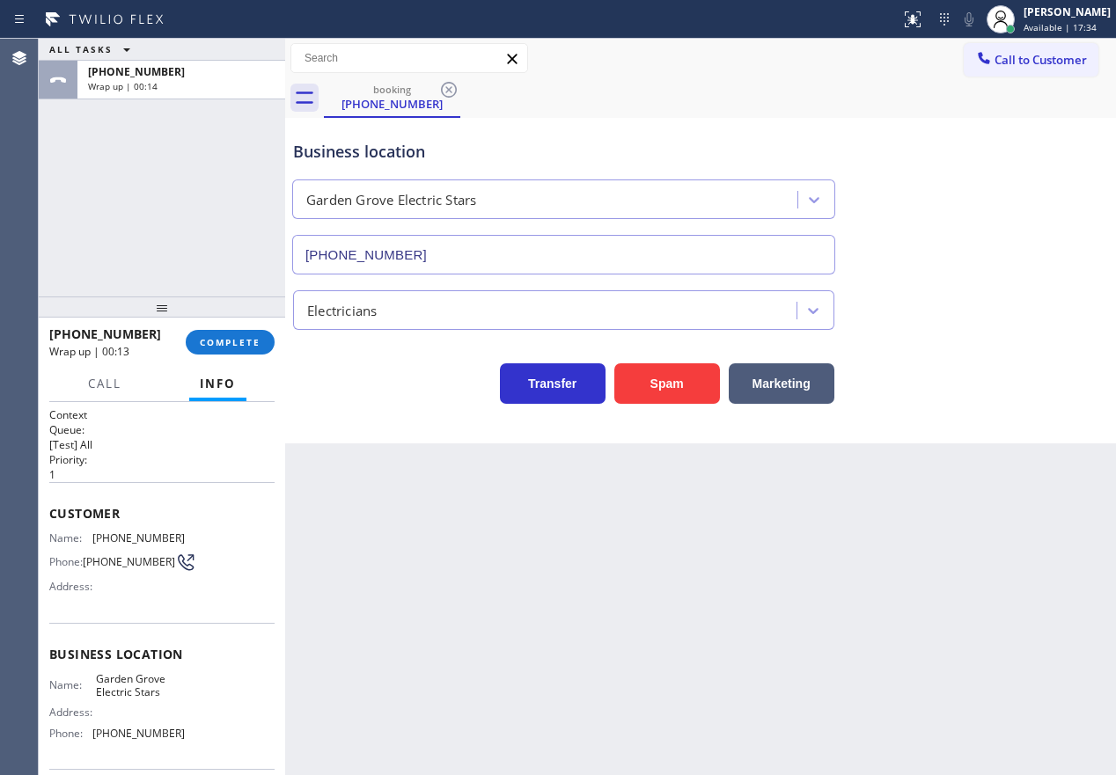
click at [1006, 479] on div "Back to Dashboard Change Sender ID Customers Technicians Select a contact Outbo…" at bounding box center [700, 407] width 831 height 736
click at [223, 338] on span "COMPLETE" at bounding box center [230, 342] width 61 height 12
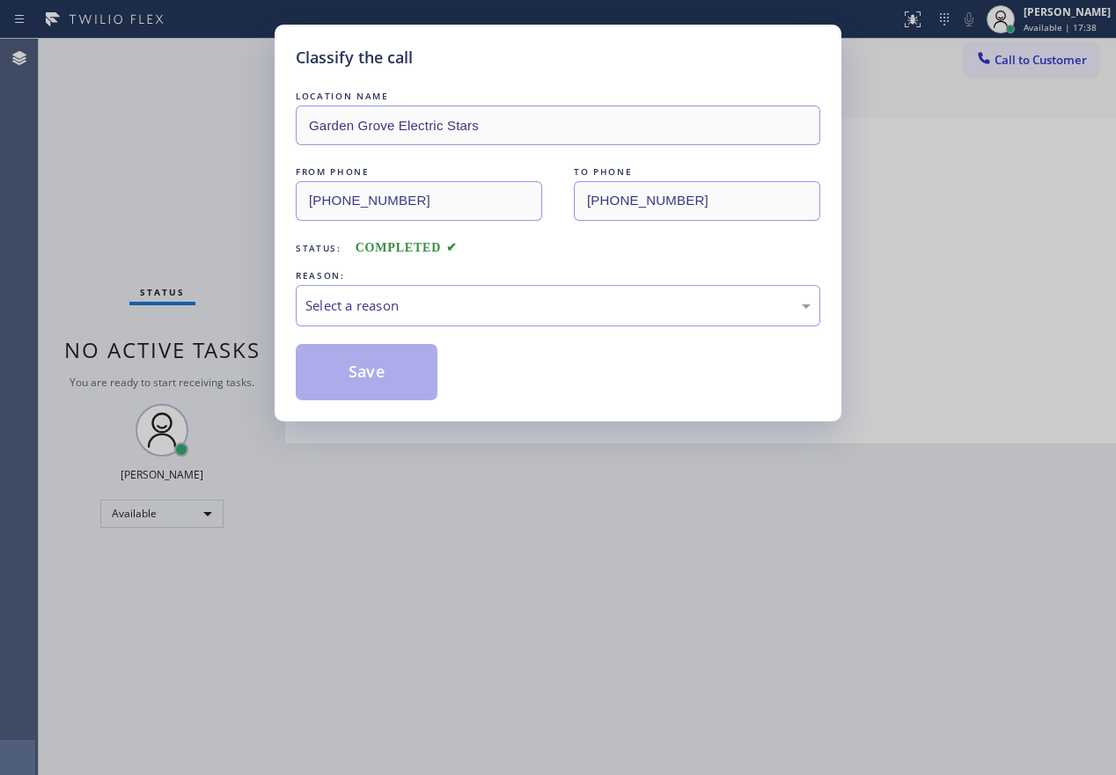
click at [500, 282] on div "REASON:" at bounding box center [558, 276] width 524 height 18
click at [495, 290] on div "Select a reason" at bounding box center [558, 305] width 524 height 41
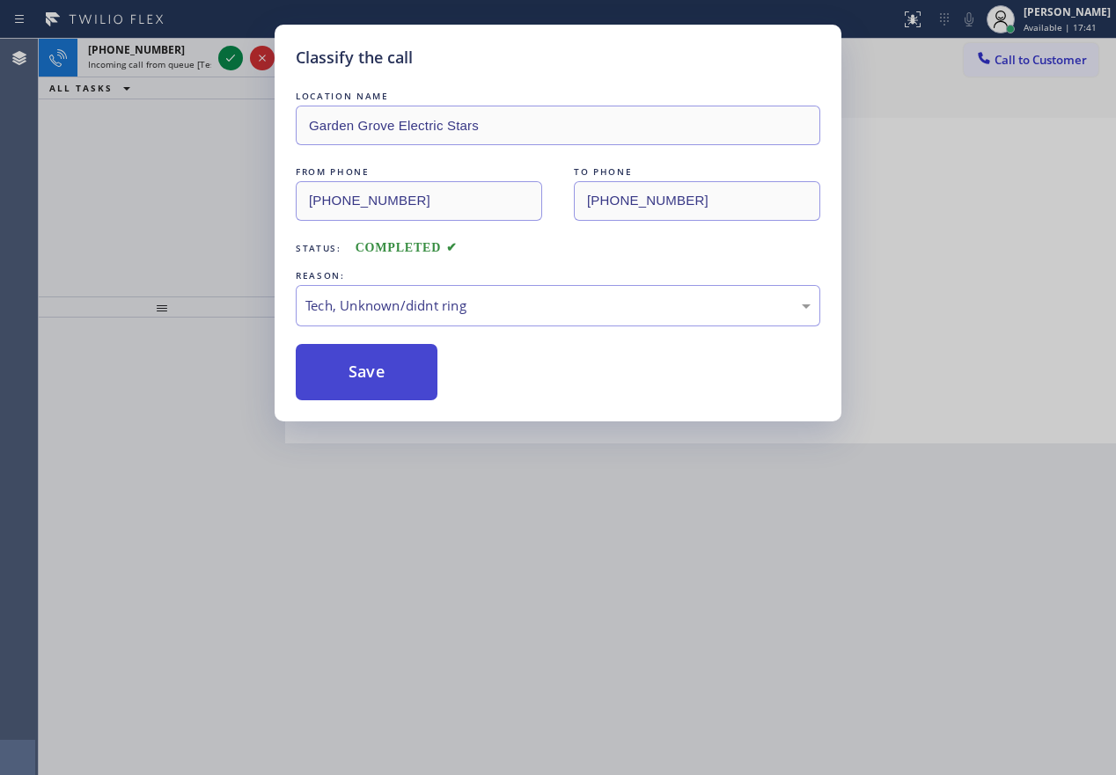
click at [395, 379] on button "Save" at bounding box center [367, 372] width 142 height 56
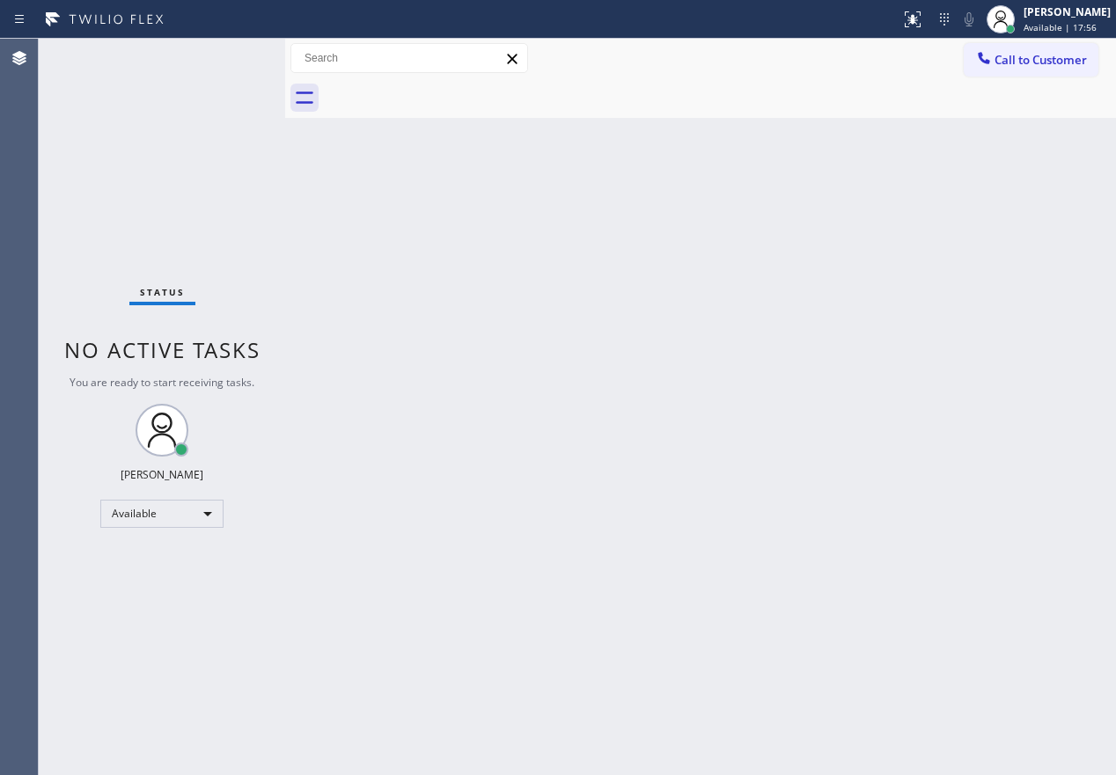
click at [928, 351] on div "Back to Dashboard Change Sender ID Customers Technicians Select a contact Outbo…" at bounding box center [700, 407] width 831 height 736
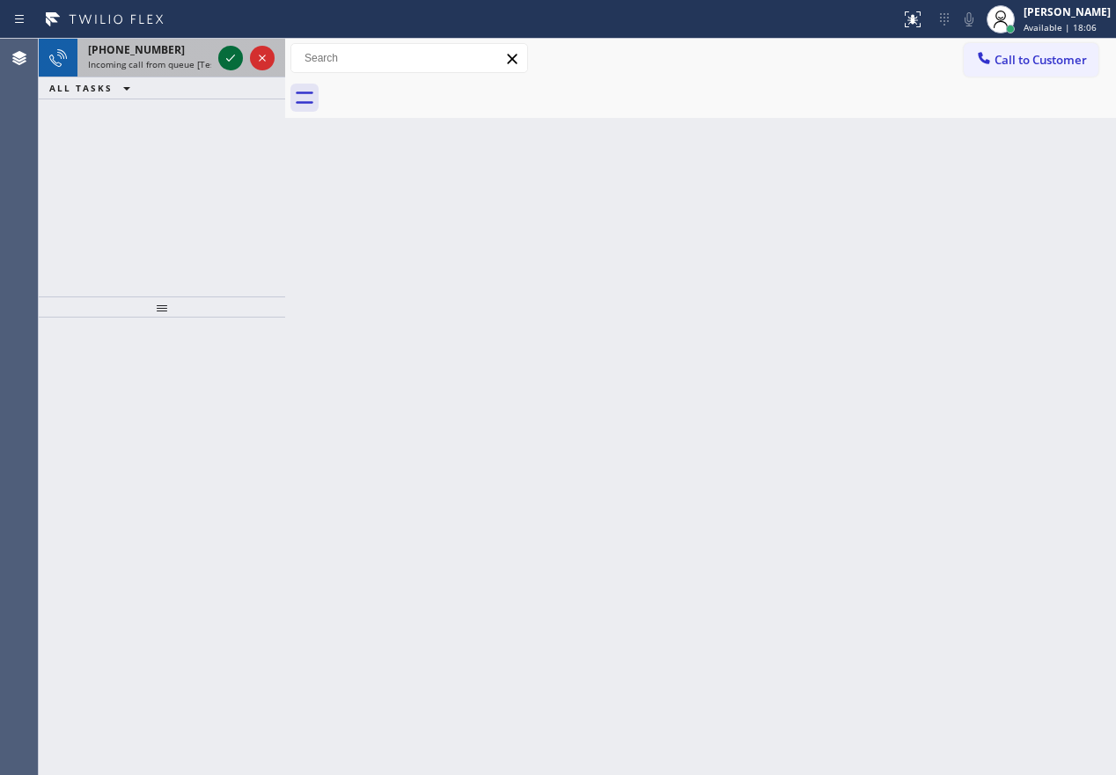
click at [225, 61] on icon at bounding box center [230, 58] width 21 height 21
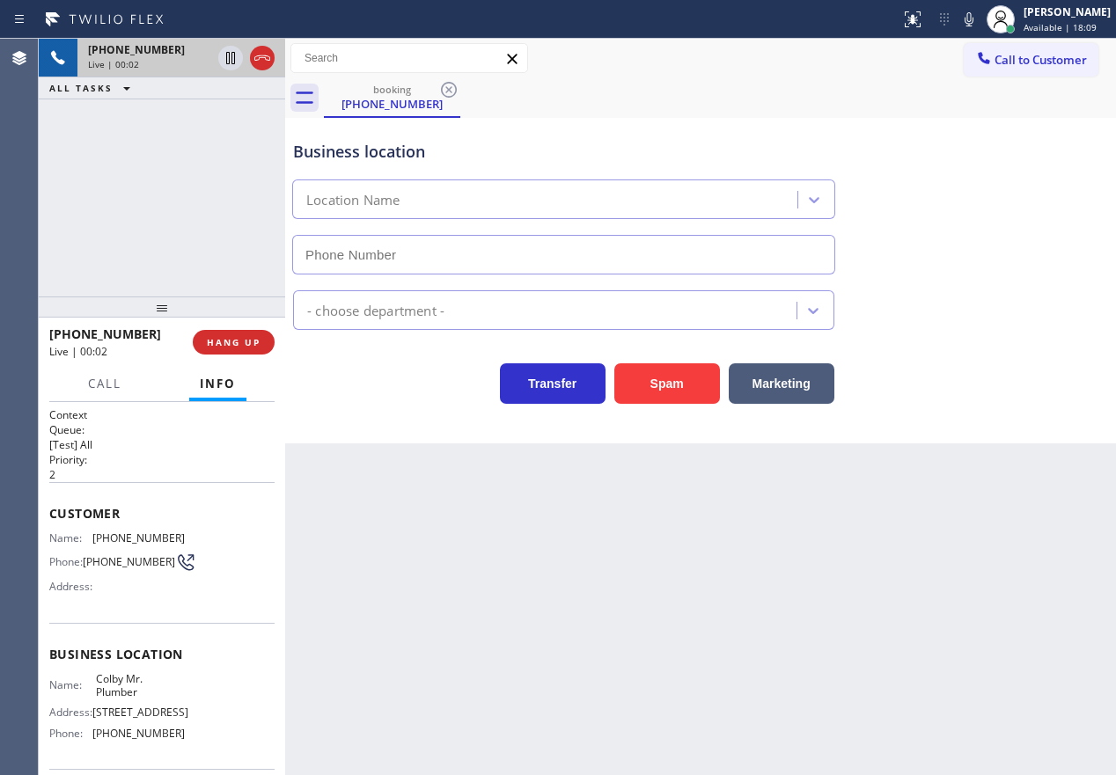
type input "(949) 619-6580"
click at [441, 266] on input "(949) 619-6580" at bounding box center [563, 255] width 543 height 40
click at [151, 681] on span "Colby Mr. Plumber" at bounding box center [140, 685] width 88 height 27
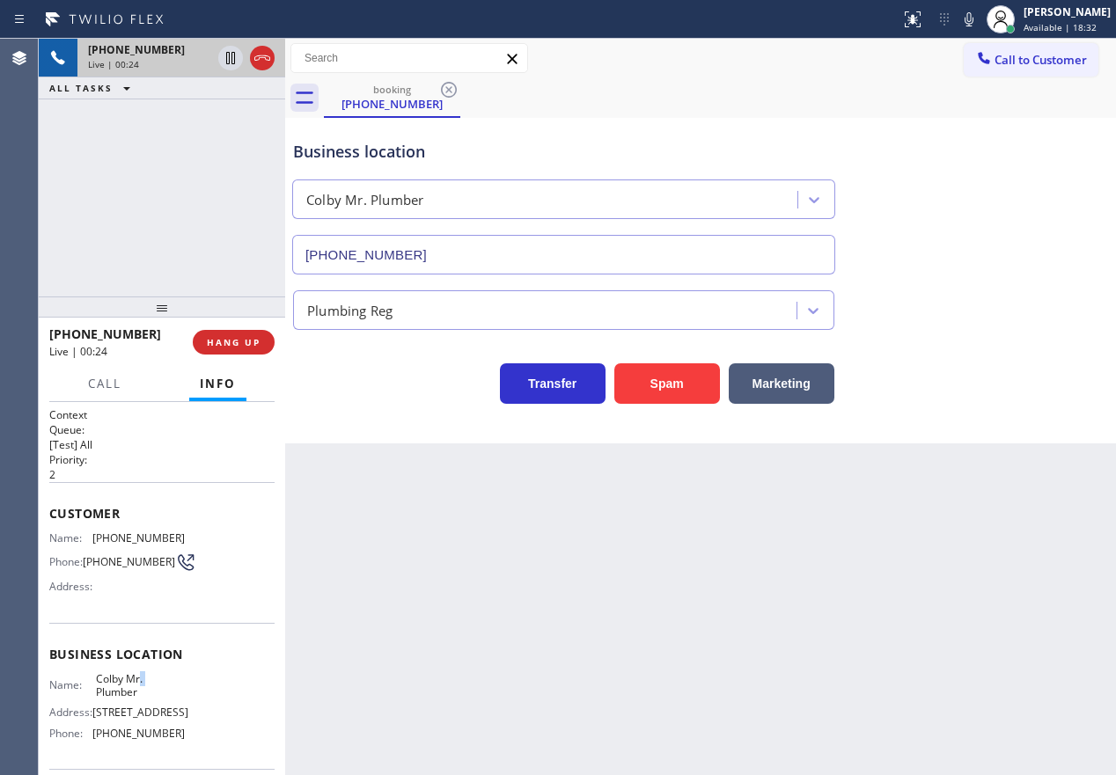
click at [151, 681] on span "Colby Mr. Plumber" at bounding box center [140, 685] width 88 height 27
copy span "Colby Mr. Plumber"
click at [517, 259] on input "(949) 619-6580" at bounding box center [563, 255] width 543 height 40
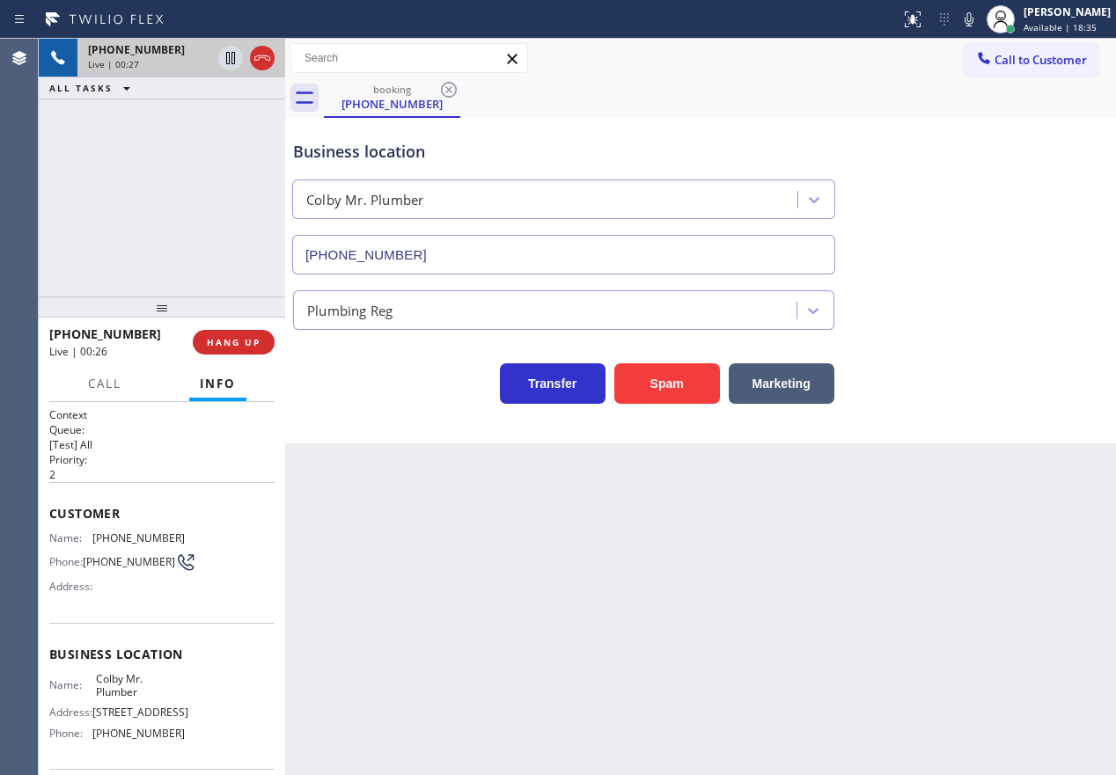
click at [517, 259] on input "(949) 619-6580" at bounding box center [563, 255] width 543 height 40
click at [109, 542] on span "(949) 232-8143" at bounding box center [138, 537] width 92 height 13
copy span "(949) 232-8143"
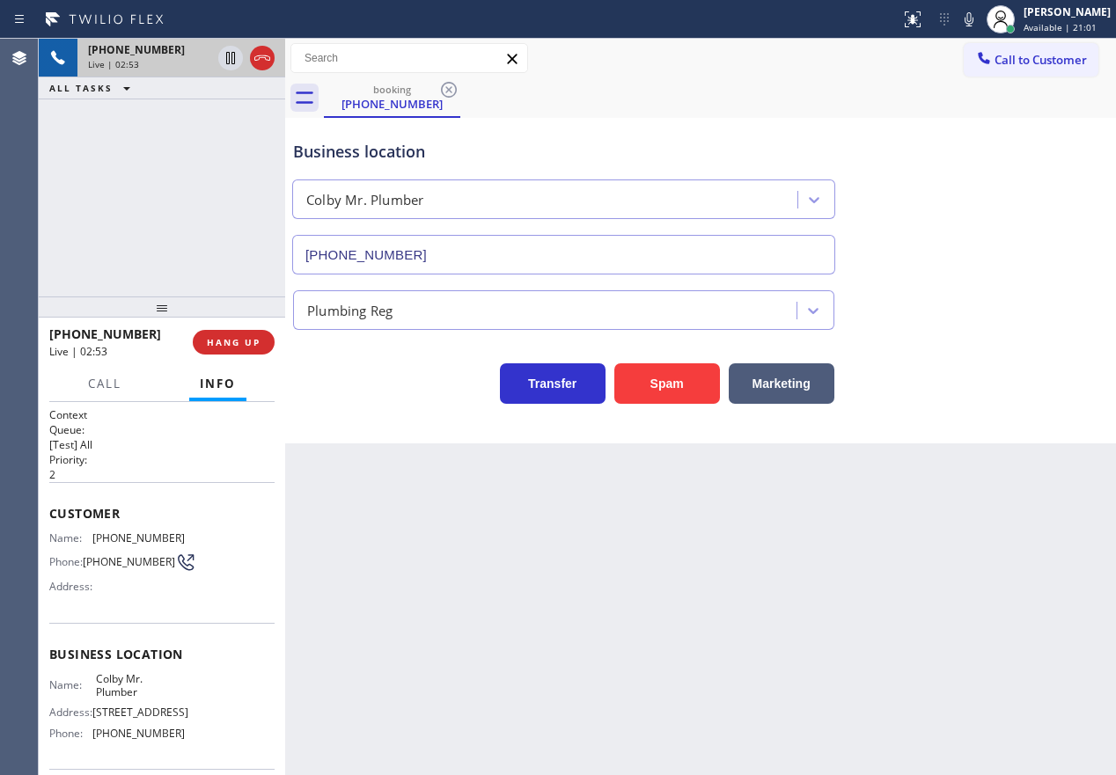
click at [1007, 421] on div "Business location Colby Mr. Plumber (949) 619-6580 Plumbing Reg Transfer Spam M…" at bounding box center [700, 281] width 831 height 326
click at [973, 21] on icon at bounding box center [968, 19] width 9 height 14
click at [222, 59] on icon at bounding box center [230, 58] width 21 height 21
click at [979, 344] on div "Transfer Spam Marketing" at bounding box center [700, 367] width 822 height 74
click at [232, 57] on icon at bounding box center [230, 58] width 12 height 12
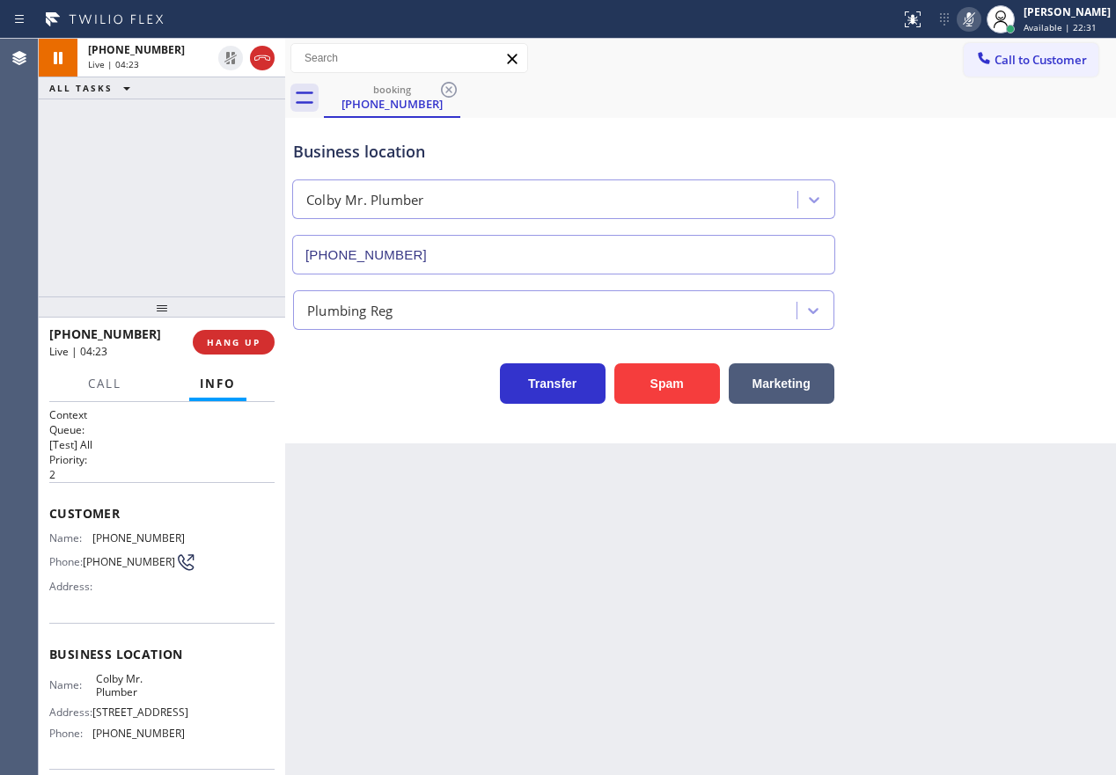
click at [978, 22] on icon at bounding box center [968, 19] width 21 height 21
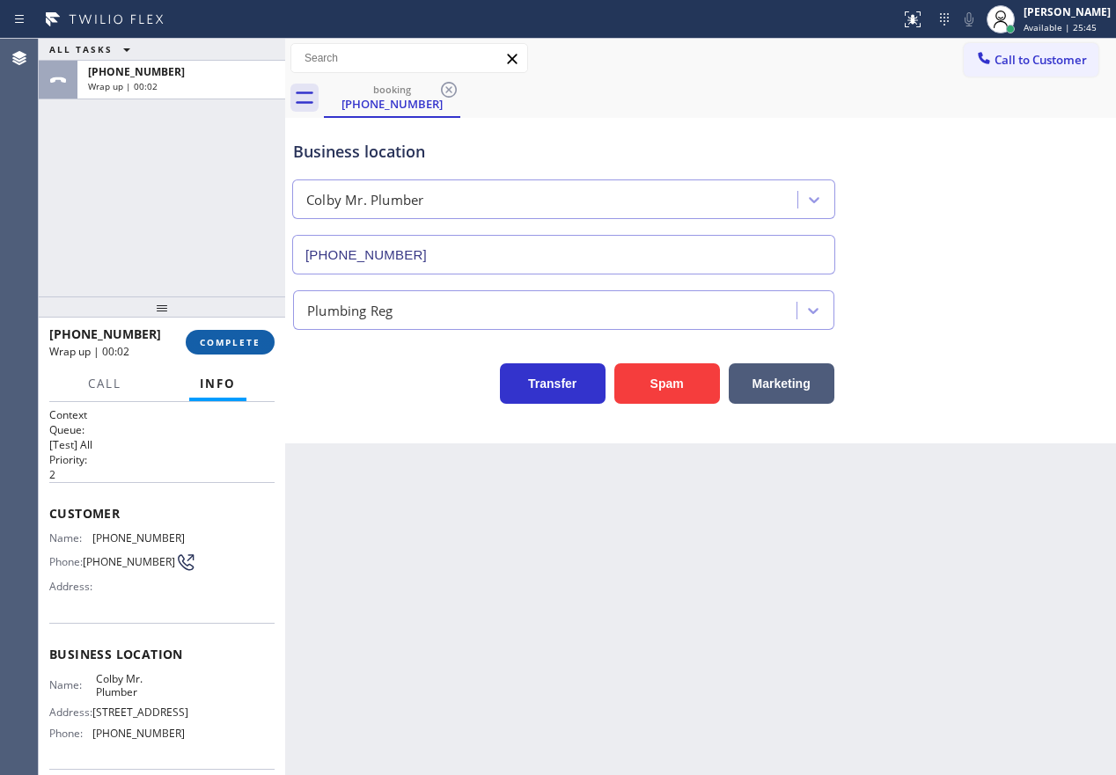
click at [242, 332] on button "COMPLETE" at bounding box center [230, 342] width 89 height 25
drag, startPoint x: 267, startPoint y: 329, endPoint x: 280, endPoint y: 313, distance: 20.6
click at [267, 325] on div "+19492328143 Wrap up | 00:02 COMPLETE" at bounding box center [161, 342] width 225 height 46
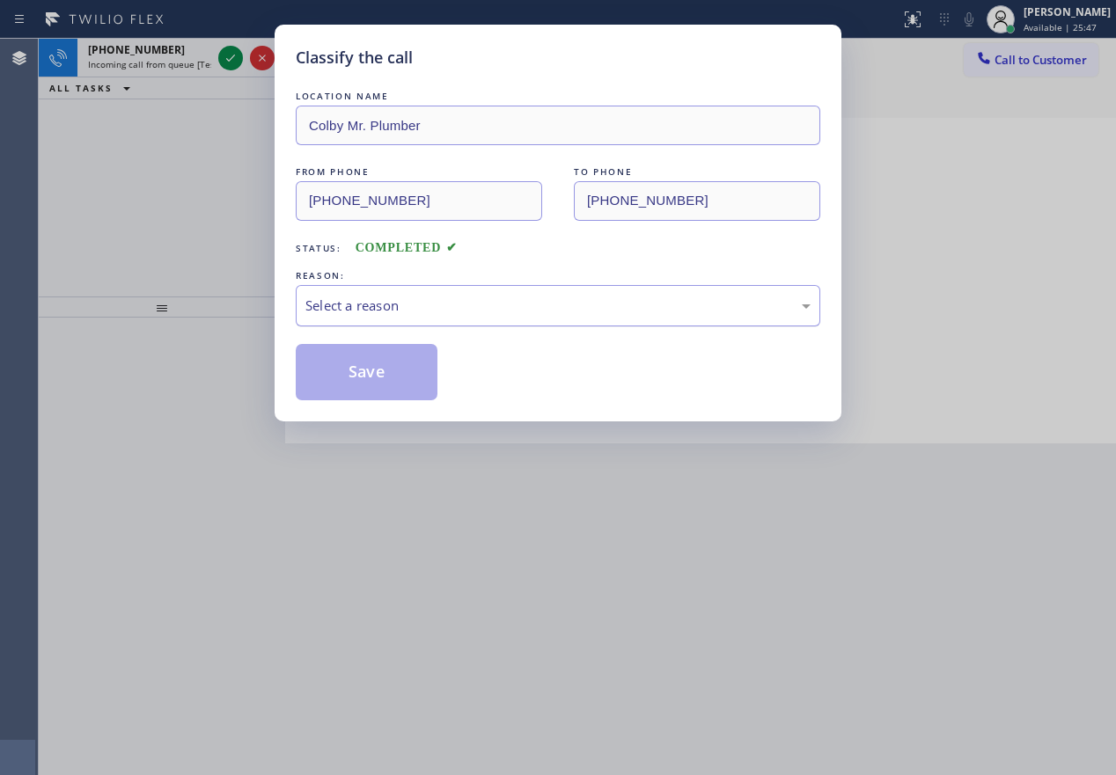
drag, startPoint x: 280, startPoint y: 313, endPoint x: 526, endPoint y: 310, distance: 246.4
click at [526, 310] on div "Select a reason" at bounding box center [557, 306] width 505 height 20
click at [352, 370] on button "Save" at bounding box center [367, 372] width 142 height 56
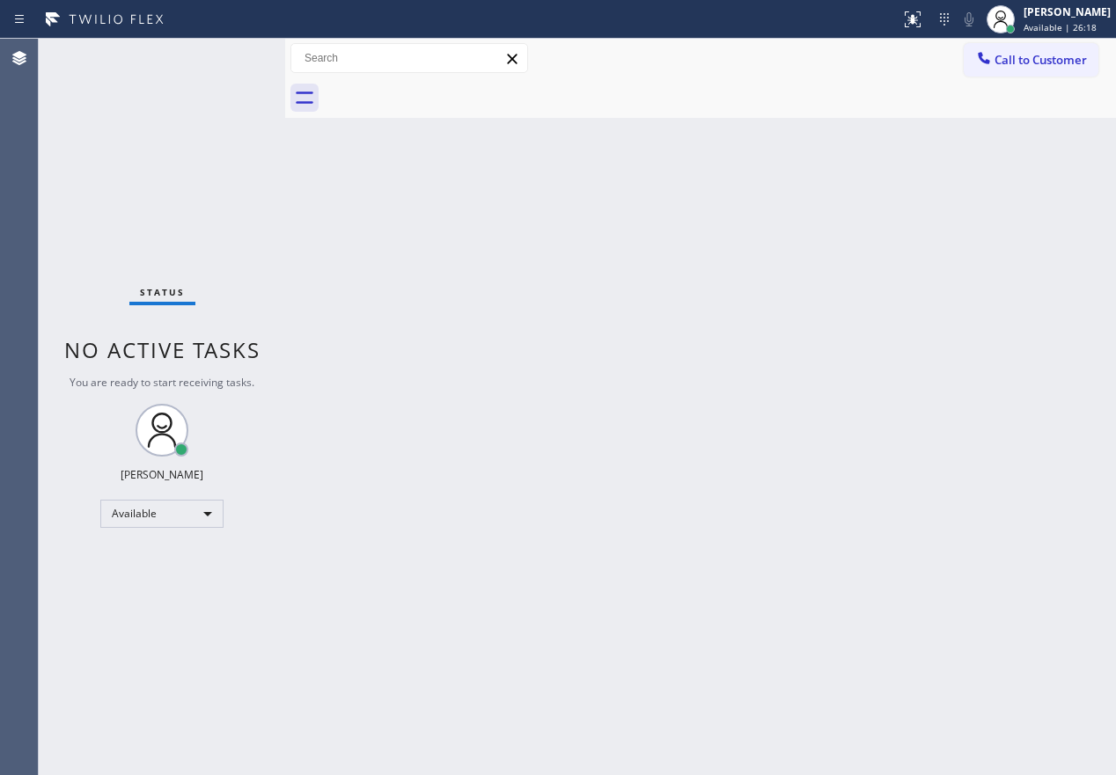
drag, startPoint x: 944, startPoint y: 274, endPoint x: 730, endPoint y: 242, distance: 216.1
click at [944, 274] on div "Back to Dashboard Change Sender ID Customers Technicians Select a contact Outbo…" at bounding box center [700, 407] width 831 height 736
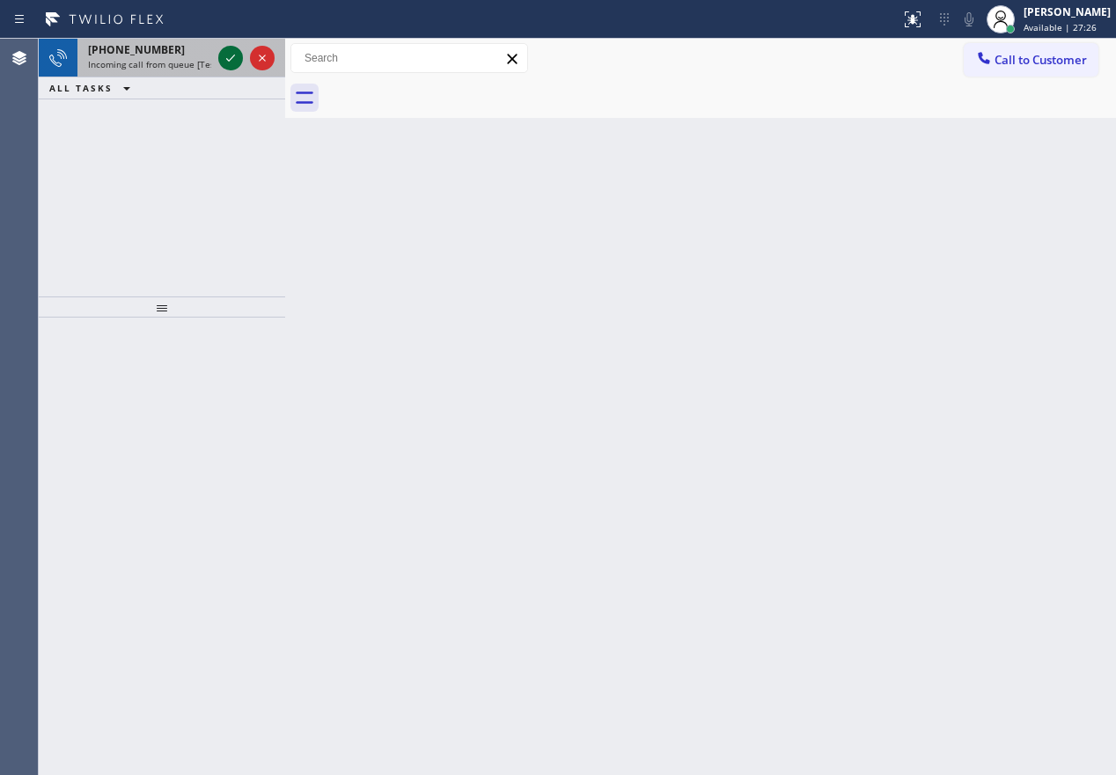
click at [225, 56] on icon at bounding box center [230, 58] width 21 height 21
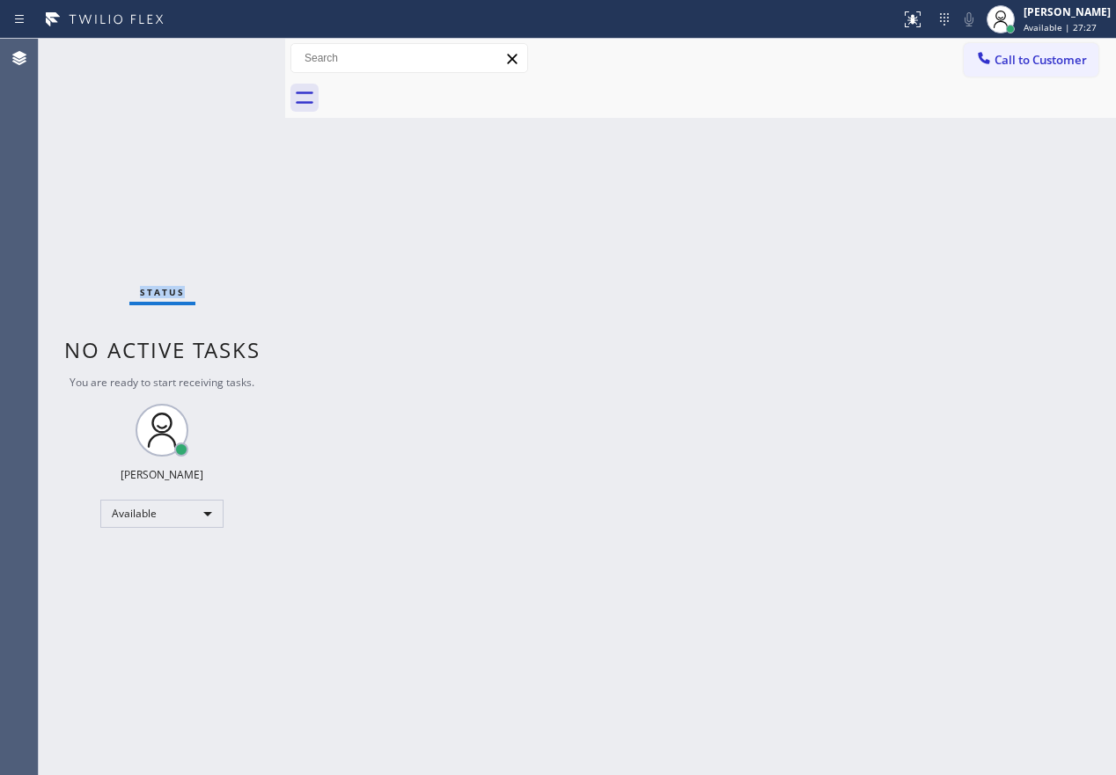
click at [225, 56] on div "Status No active tasks You are ready to start receiving tasks. [PERSON_NAME] Av…" at bounding box center [162, 407] width 246 height 736
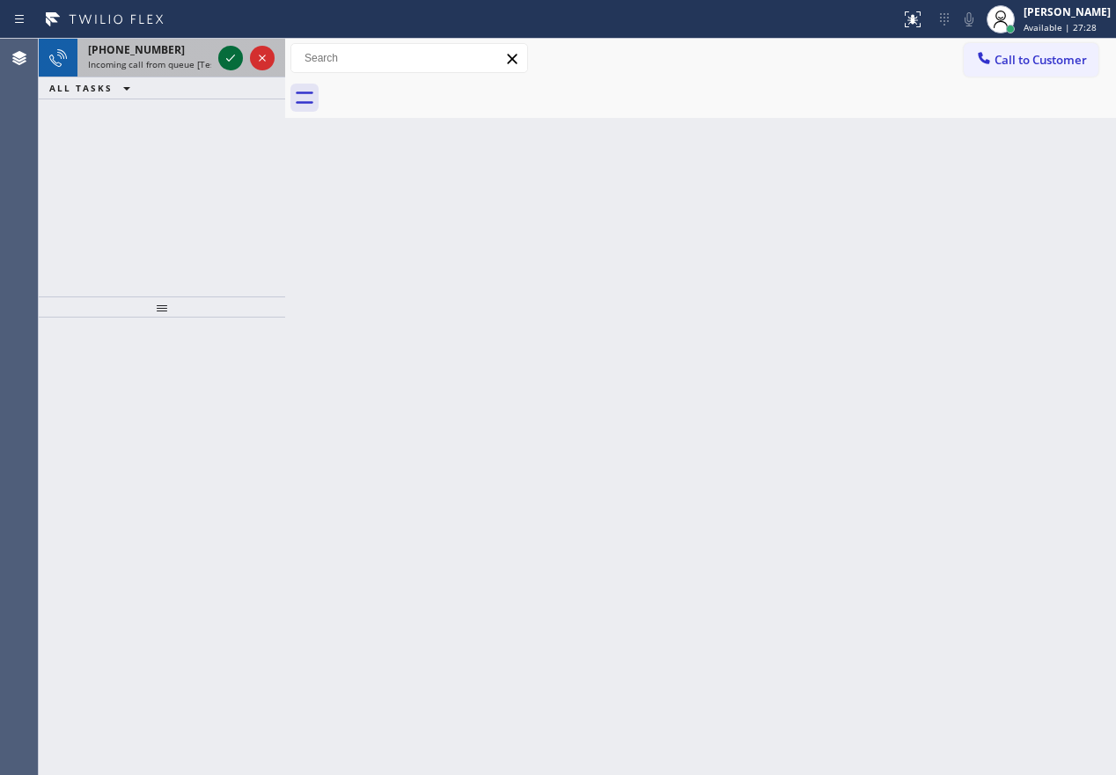
click at [225, 56] on icon at bounding box center [230, 58] width 21 height 21
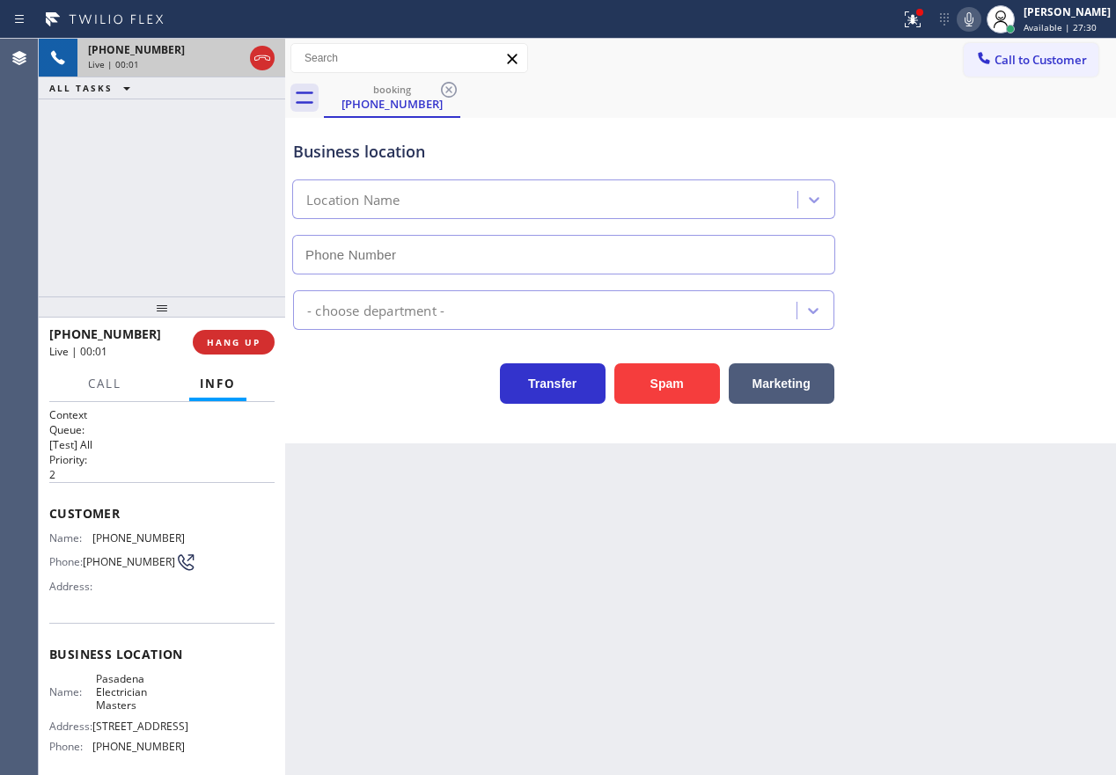
type input "(626) 768-9548"
click at [229, 339] on span "HANG UP" at bounding box center [234, 342] width 54 height 12
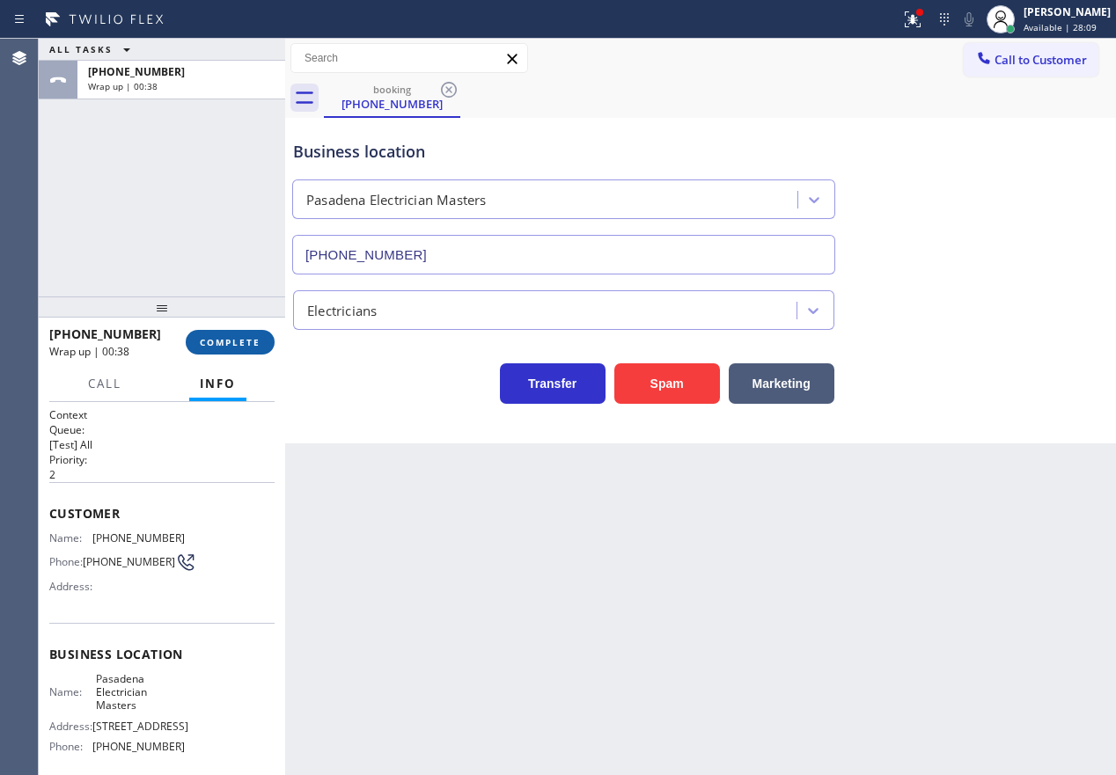
click at [212, 348] on span "COMPLETE" at bounding box center [230, 342] width 61 height 12
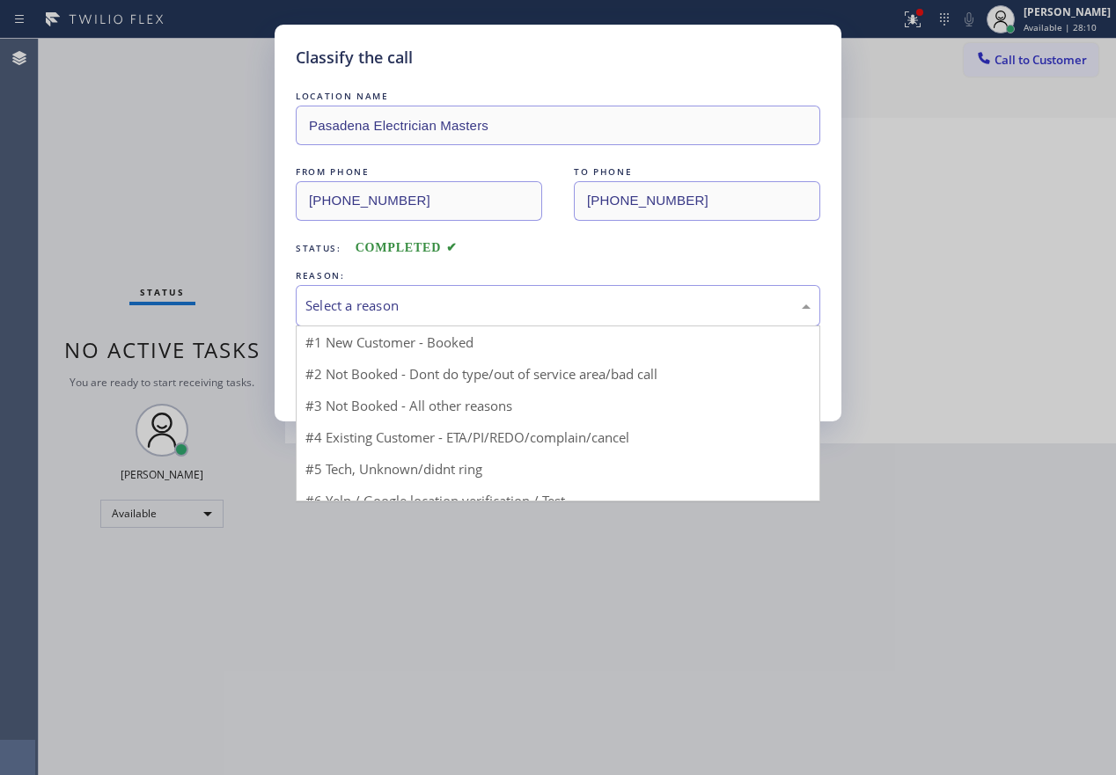
click at [457, 304] on div "Select a reason" at bounding box center [557, 306] width 505 height 20
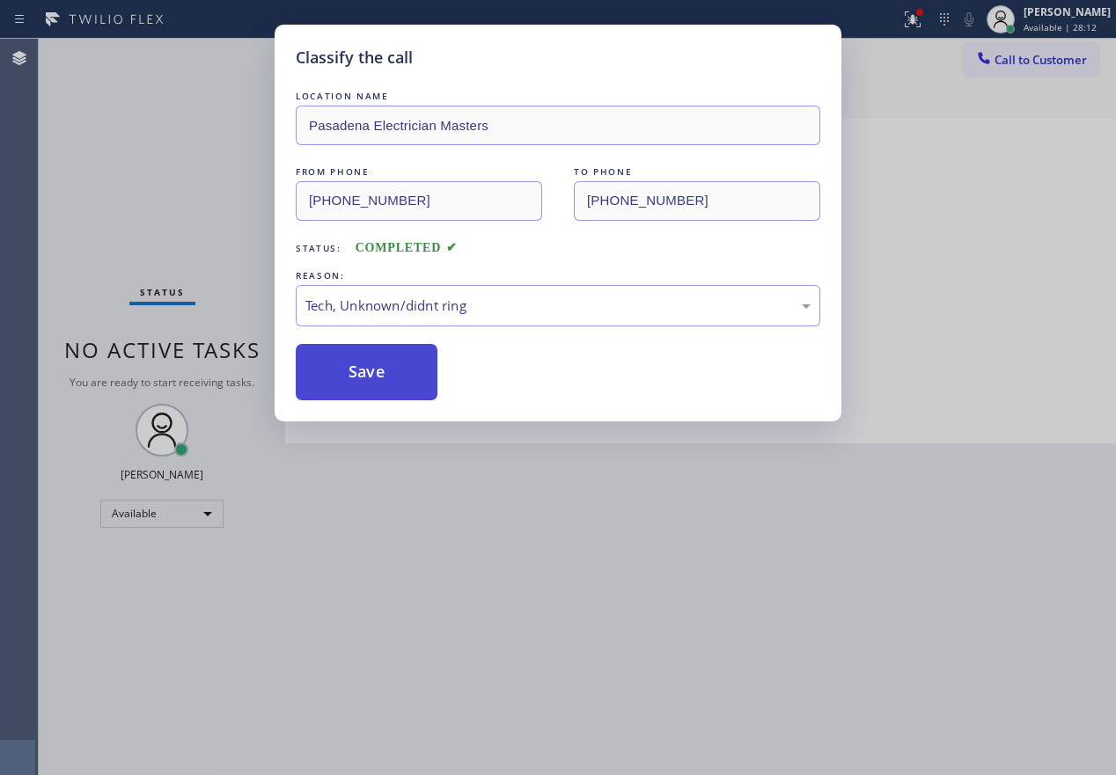
click at [387, 357] on button "Save" at bounding box center [367, 372] width 142 height 56
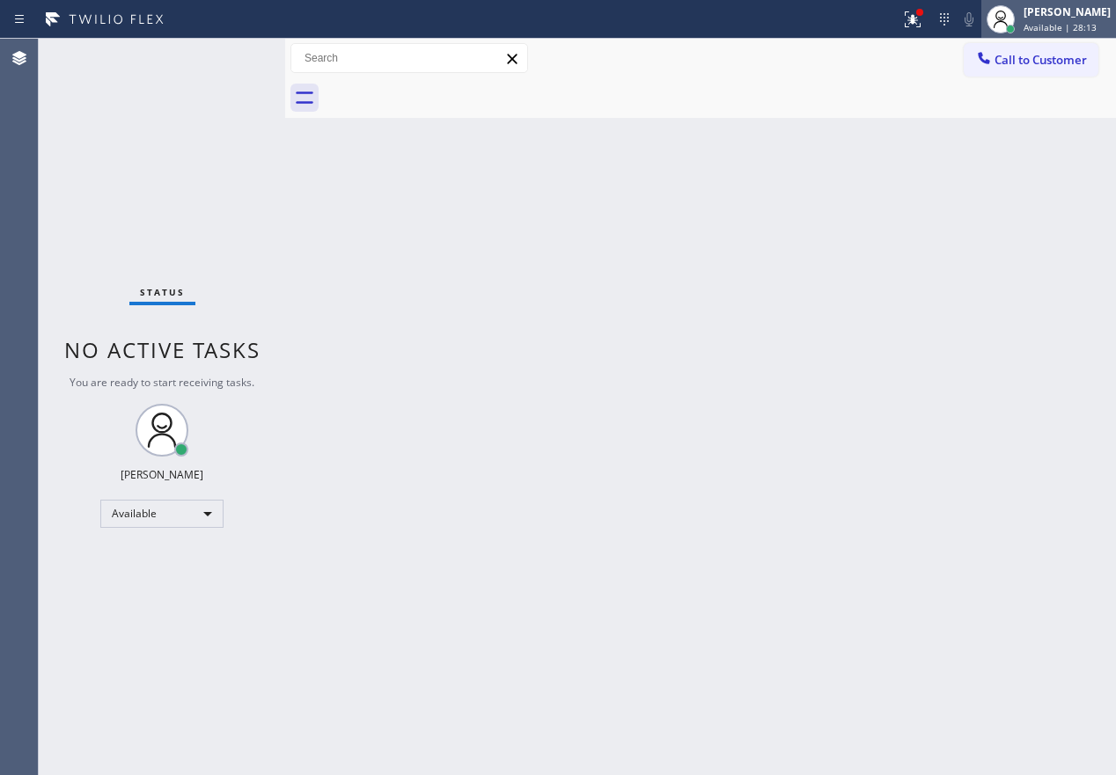
click at [1053, 20] on div "Paula Arnado Available | 28:13" at bounding box center [1068, 19] width 96 height 31
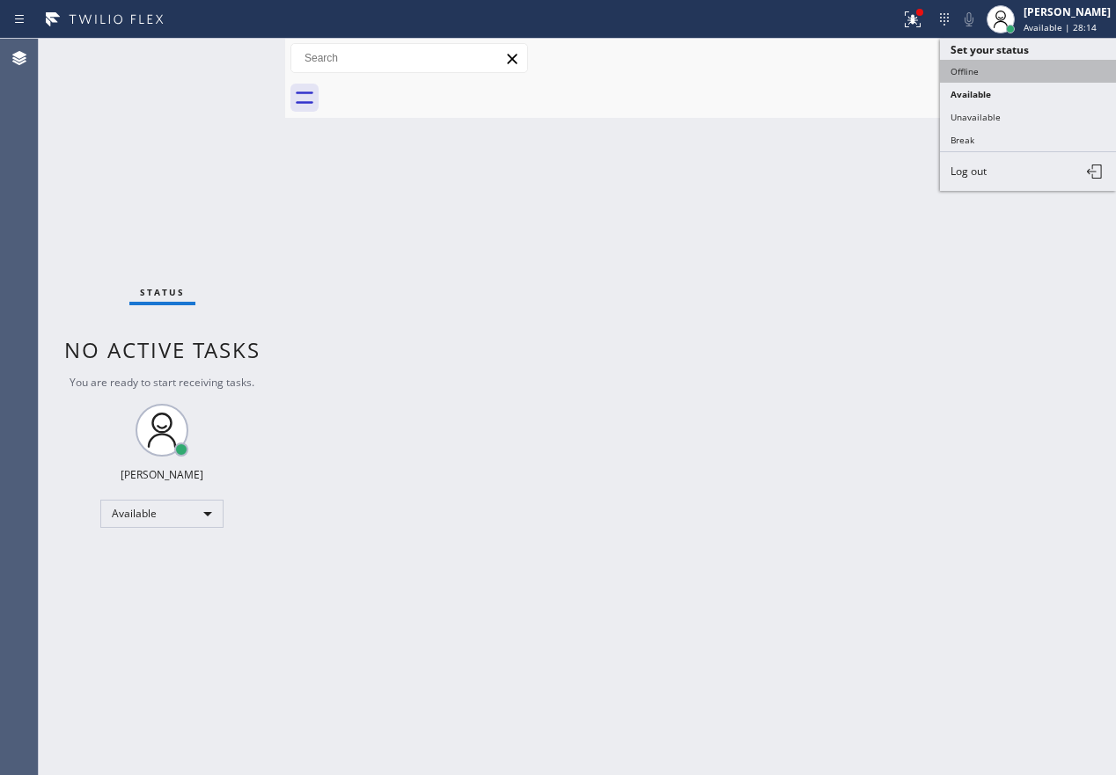
click at [993, 74] on button "Offline" at bounding box center [1028, 71] width 176 height 23
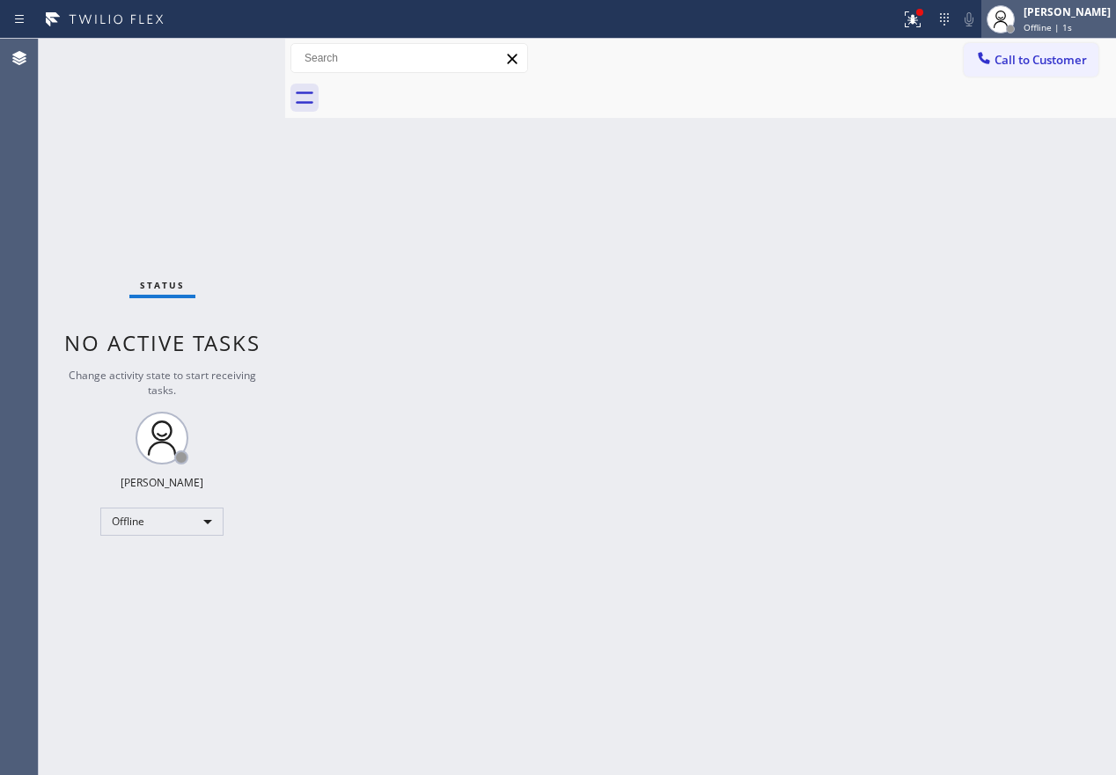
click at [1061, 31] on span "Offline | 1s" at bounding box center [1047, 27] width 48 height 12
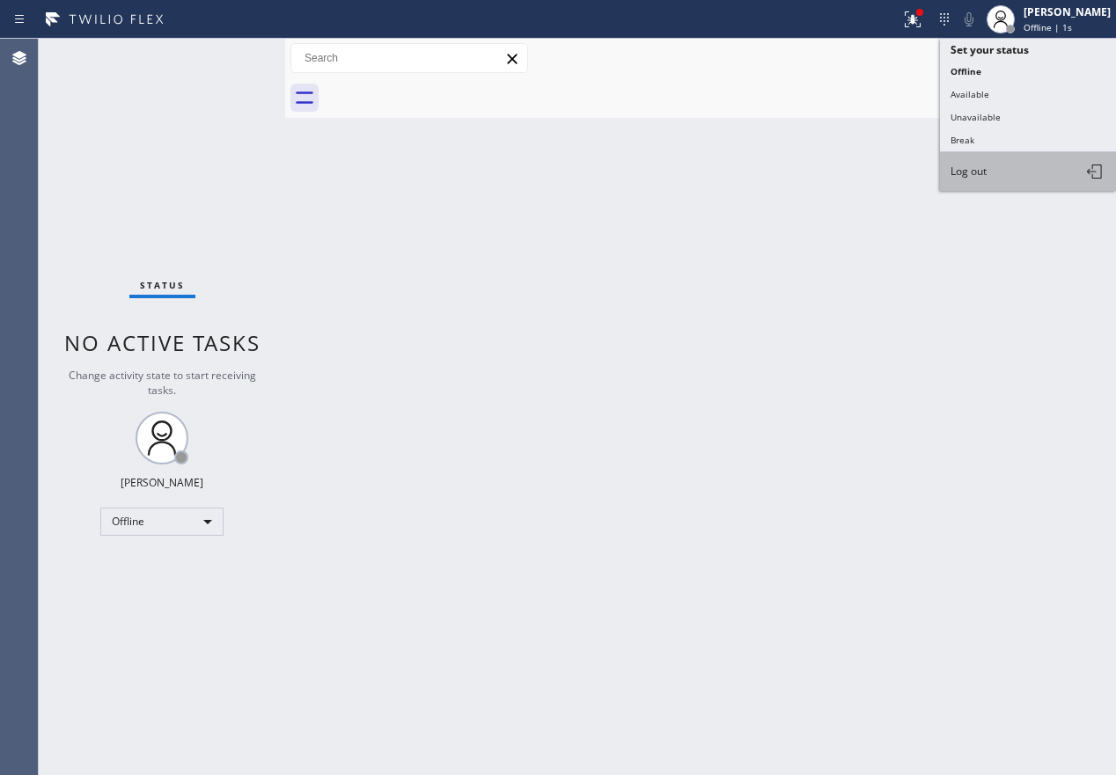
click at [999, 172] on button "Log out" at bounding box center [1028, 171] width 176 height 39
